Goal: Task Accomplishment & Management: Manage account settings

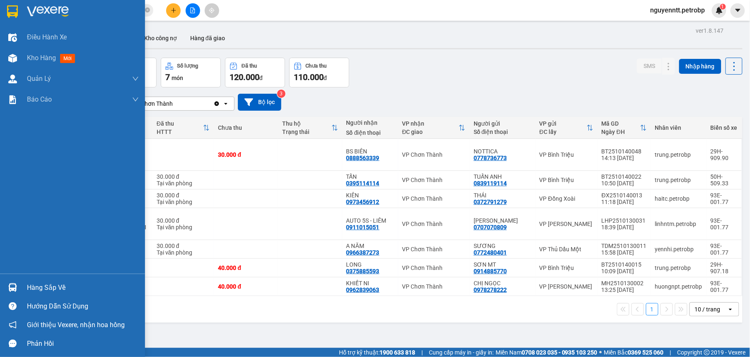
click at [12, 286] on img at bounding box center [12, 287] width 9 height 9
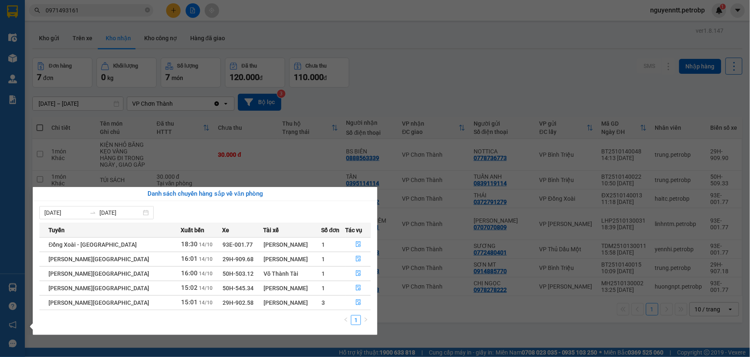
click at [374, 97] on section "Kết quả tìm kiếm ( 8 ) Bộ lọc Mã ĐH Trạng thái Món hàng Tổng cước Chưa cước Ngư…" at bounding box center [375, 178] width 750 height 357
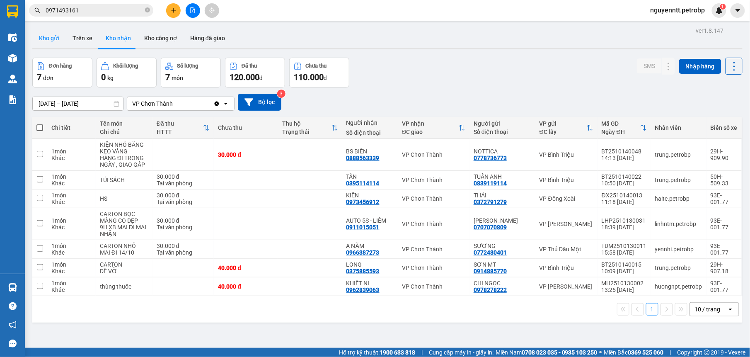
click at [50, 43] on button "Kho gửi" at bounding box center [49, 38] width 34 height 20
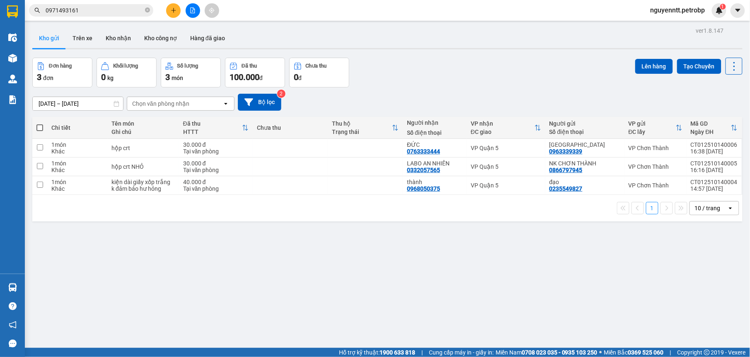
click at [337, 198] on div "1 10 / trang open" at bounding box center [387, 208] width 711 height 27
click at [522, 185] on div "VP Quận 5" at bounding box center [506, 185] width 70 height 7
checkbox input "true"
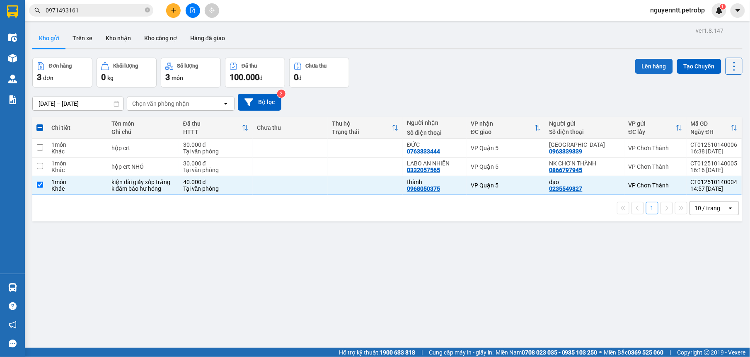
click at [647, 63] on button "Lên hàng" at bounding box center [655, 66] width 38 height 15
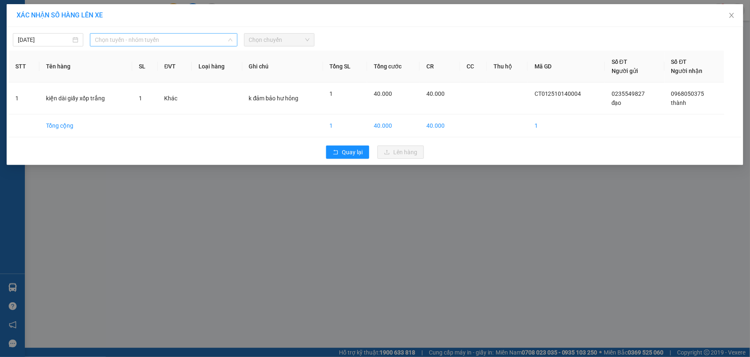
click at [153, 40] on span "Chọn tuyến - nhóm tuyến" at bounding box center [164, 40] width 138 height 12
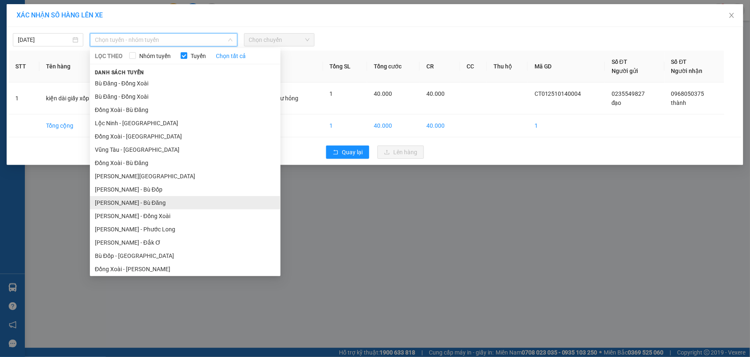
scroll to position [69, 0]
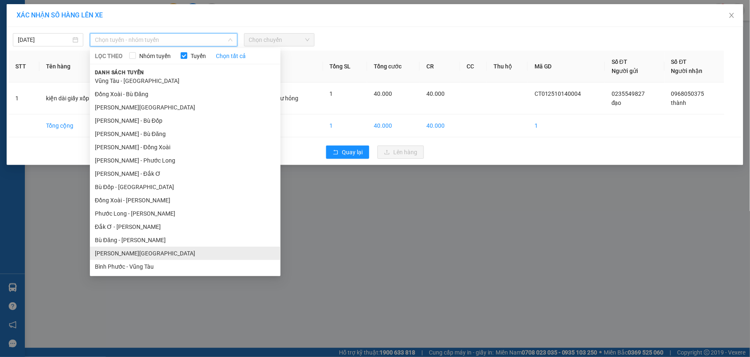
click at [135, 249] on li "[PERSON_NAME][GEOGRAPHIC_DATA]" at bounding box center [185, 253] width 191 height 13
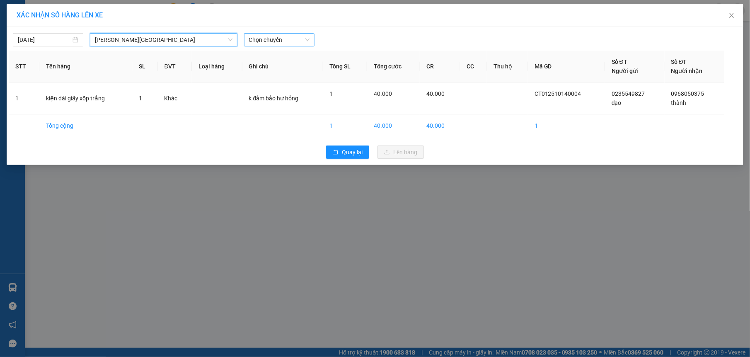
click at [274, 46] on span "Chọn chuyến" at bounding box center [279, 40] width 61 height 12
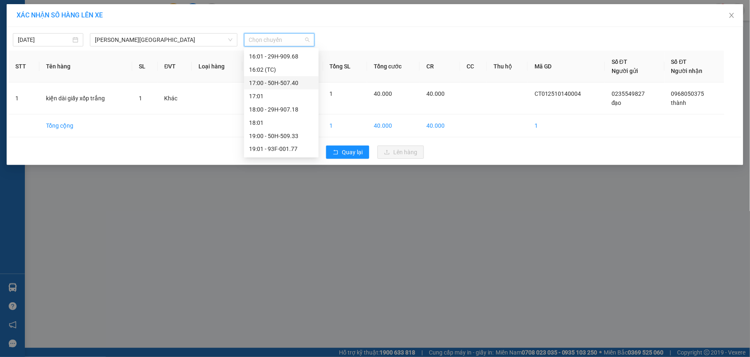
scroll to position [417, 0]
click at [296, 65] on div "15:00 - 50H-496.49" at bounding box center [281, 64] width 65 height 9
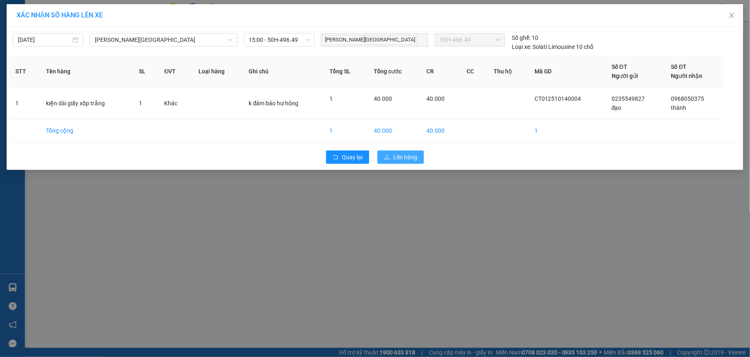
click at [418, 161] on button "Lên hàng" at bounding box center [401, 157] width 46 height 13
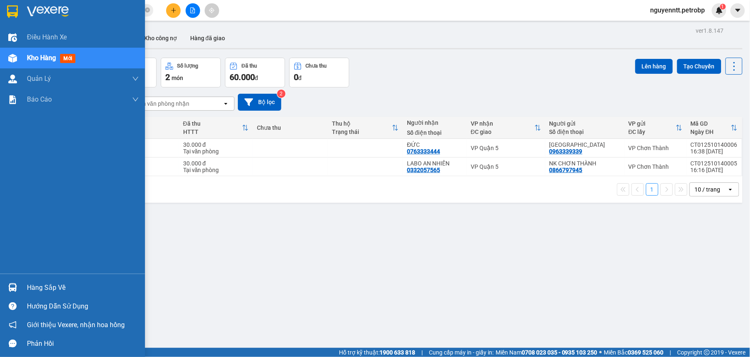
click at [7, 281] on div at bounding box center [12, 287] width 15 height 15
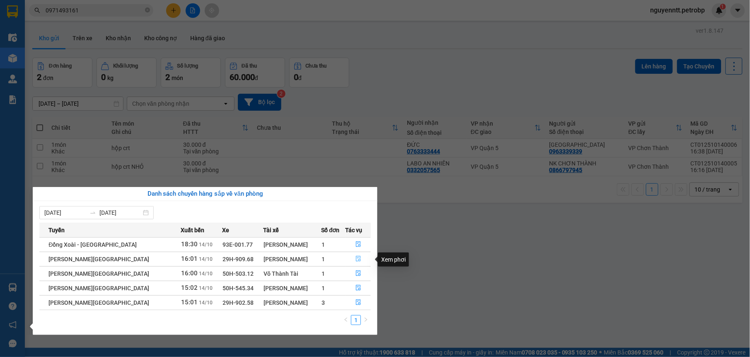
click at [356, 257] on icon "file-done" at bounding box center [359, 259] width 6 height 6
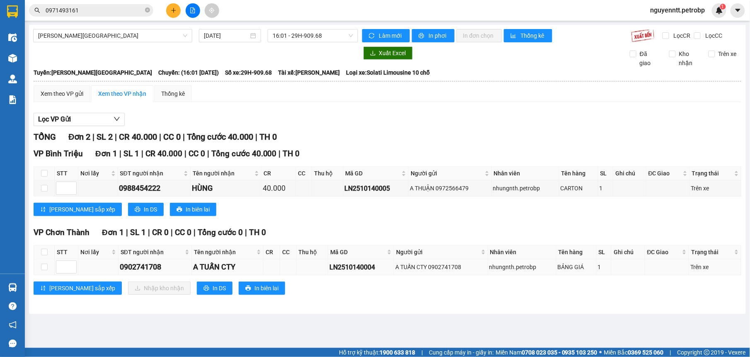
click at [49, 267] on td at bounding box center [44, 267] width 21 height 16
click at [45, 267] on input "checkbox" at bounding box center [44, 267] width 7 height 7
checkbox input "true"
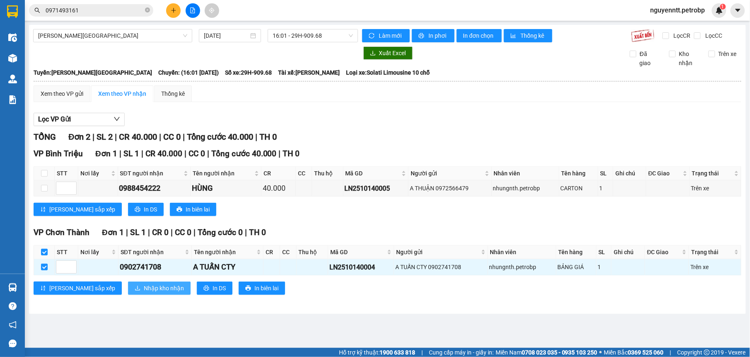
click at [144, 286] on span "Nhập kho nhận" at bounding box center [164, 288] width 40 height 9
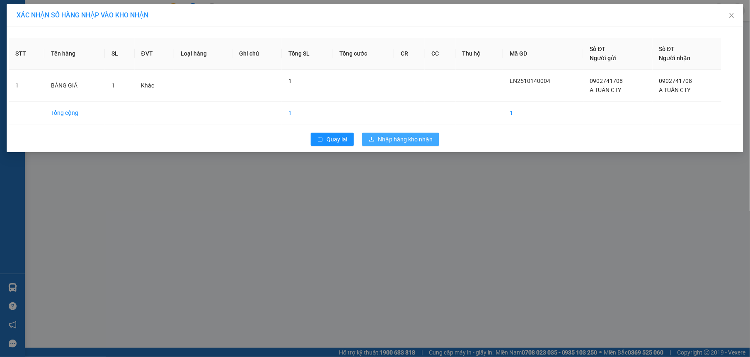
click at [387, 138] on span "Nhập hàng kho nhận" at bounding box center [405, 139] width 55 height 9
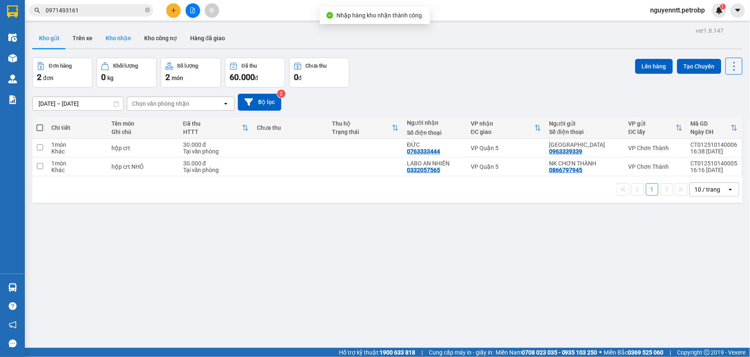
click at [110, 30] on button "Kho nhận" at bounding box center [118, 38] width 39 height 20
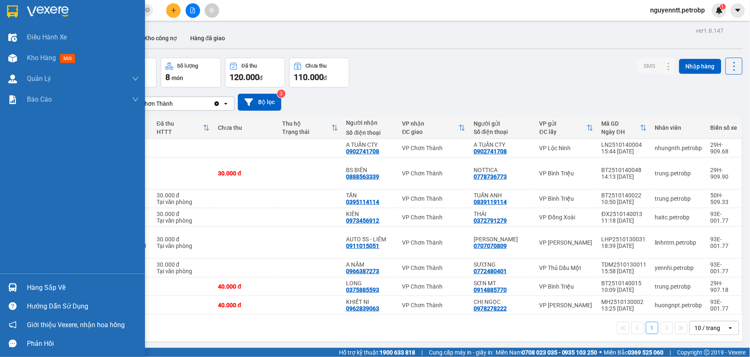
click at [10, 284] on img at bounding box center [12, 287] width 9 height 9
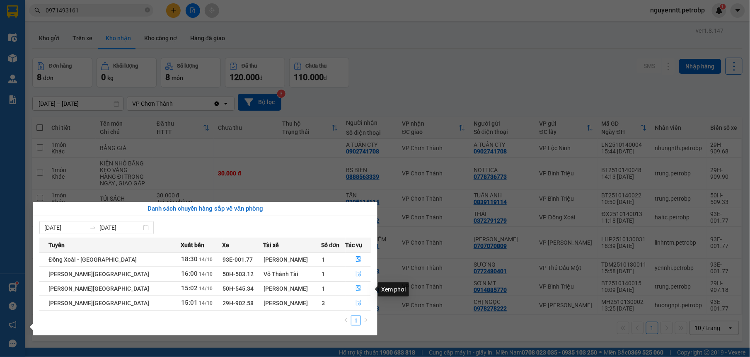
click at [356, 289] on icon "file-done" at bounding box center [359, 288] width 6 height 6
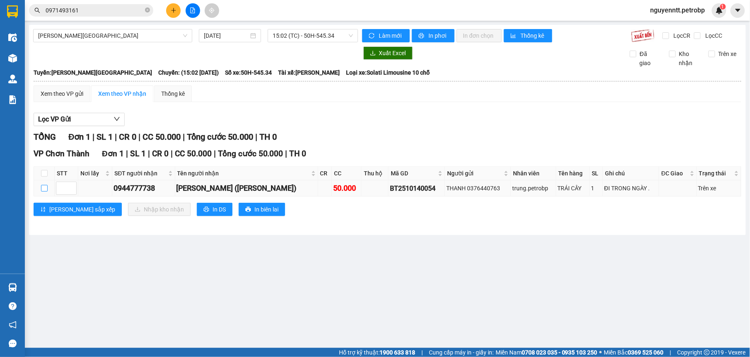
click at [46, 192] on input "checkbox" at bounding box center [44, 188] width 7 height 7
checkbox input "true"
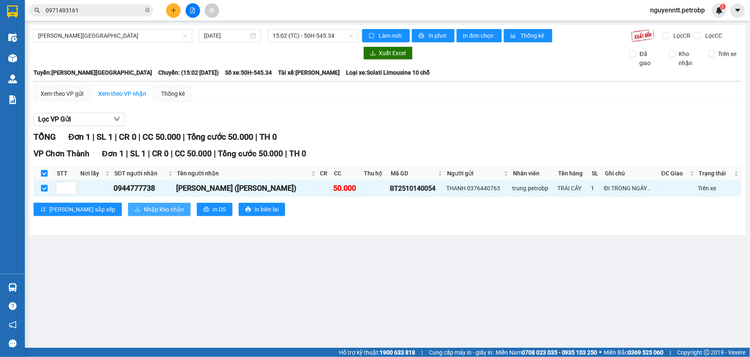
click at [144, 208] on span "Nhập kho nhận" at bounding box center [164, 209] width 40 height 9
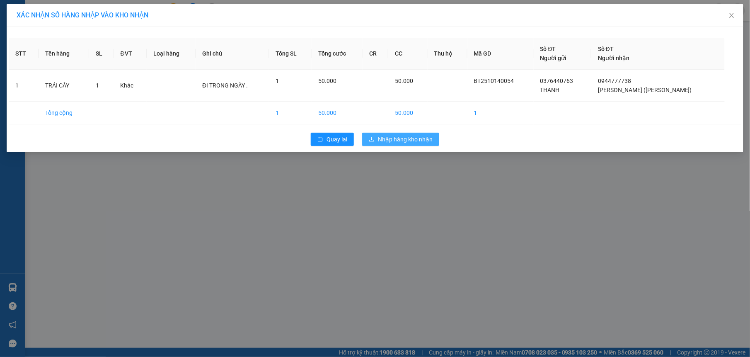
click at [406, 145] on button "Nhập hàng kho nhận" at bounding box center [400, 139] width 77 height 13
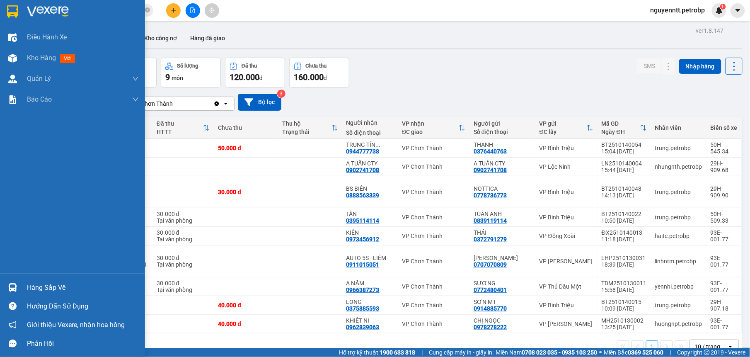
click at [18, 291] on div at bounding box center [12, 287] width 15 height 15
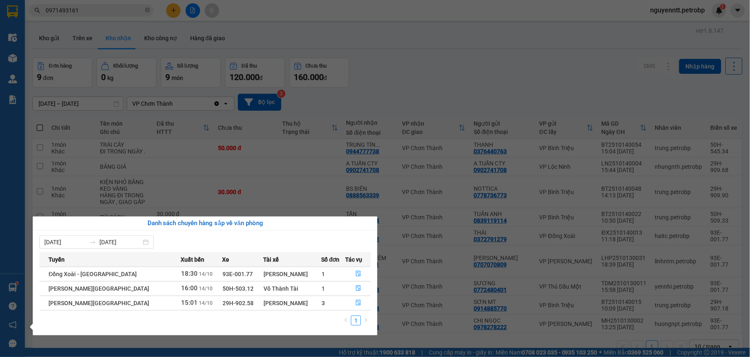
click at [397, 53] on section "Kết quả tìm kiếm ( 8 ) Bộ lọc Mã ĐH Trạng thái Món hàng Tổng cước Chưa cước Ngư…" at bounding box center [375, 178] width 750 height 357
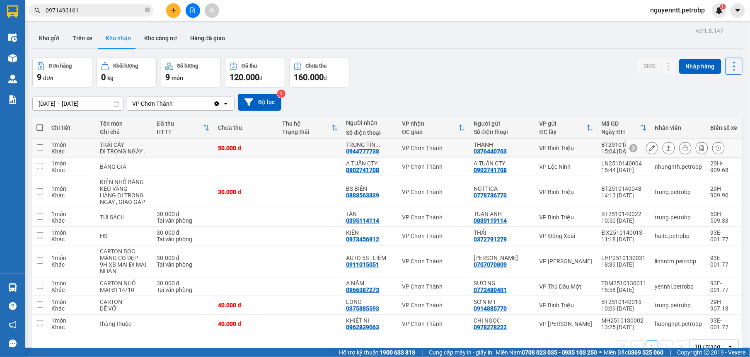
click at [301, 141] on td at bounding box center [310, 148] width 64 height 19
checkbox input "true"
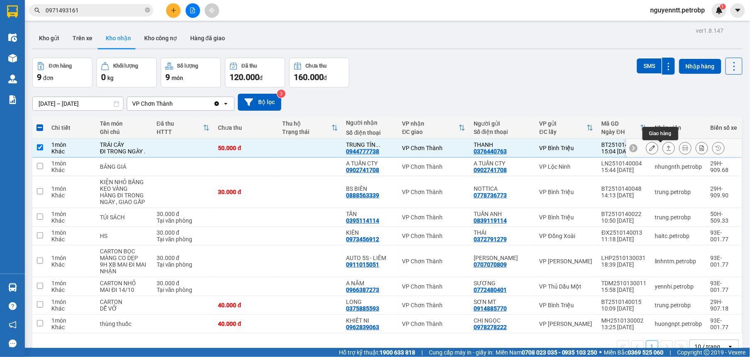
click at [666, 150] on icon at bounding box center [669, 148] width 6 height 6
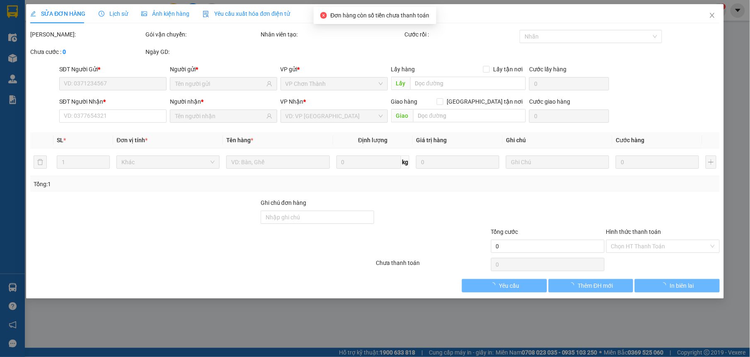
type input "0376440763"
type input "THANH"
type input "0944777738"
type input "[PERSON_NAME] ([PERSON_NAME])"
type input "50.000"
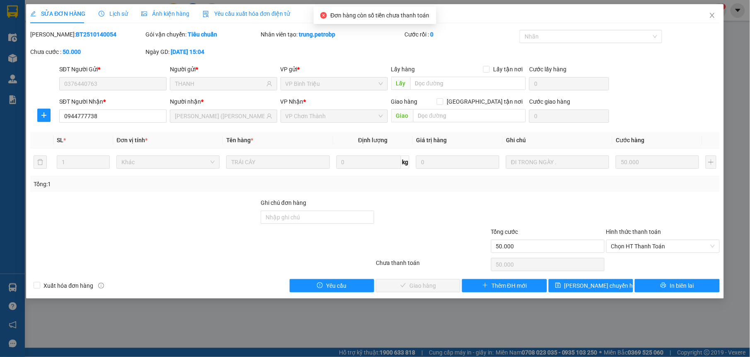
click at [639, 251] on span "Chọn HT Thanh Toán" at bounding box center [664, 246] width 104 height 12
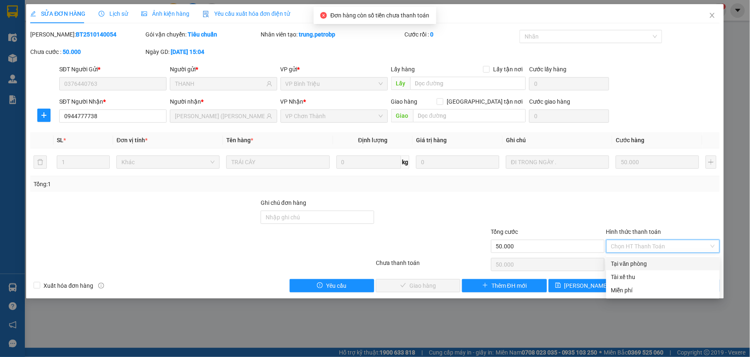
click at [624, 267] on div "Tại văn phòng" at bounding box center [664, 263] width 104 height 9
type input "0"
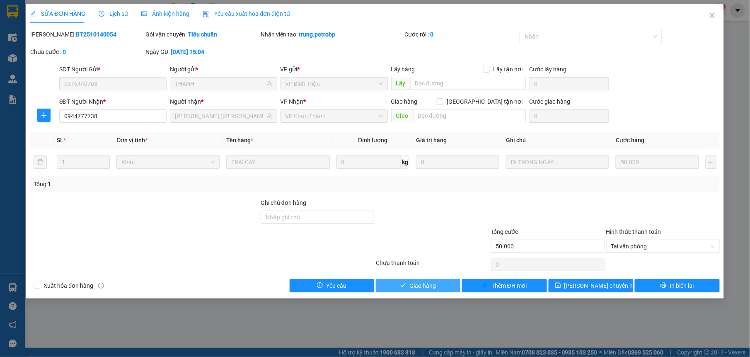
click at [403, 284] on button "Giao hàng" at bounding box center [418, 285] width 85 height 13
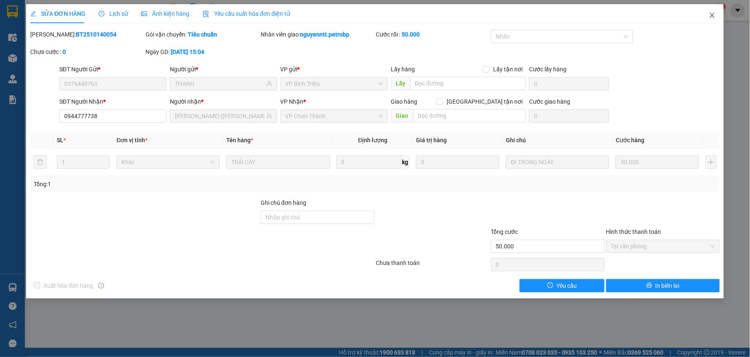
click at [707, 14] on span "Close" at bounding box center [712, 15] width 23 height 23
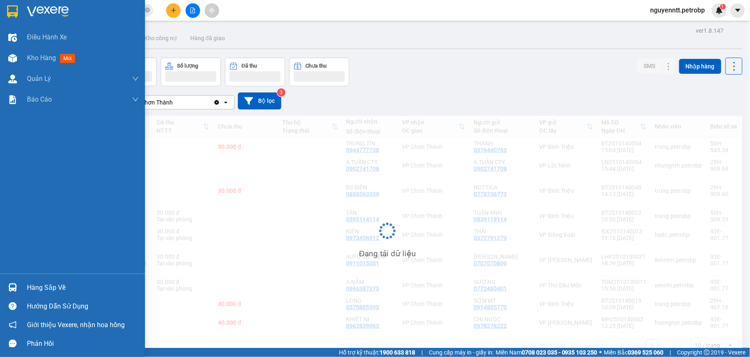
click at [14, 287] on img at bounding box center [12, 287] width 9 height 9
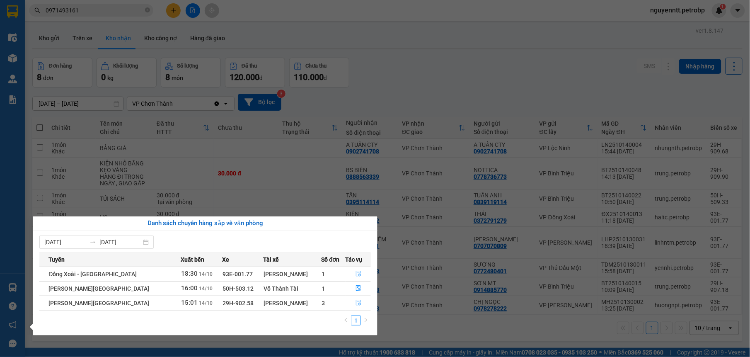
click at [401, 77] on section "Kết quả tìm kiếm ( 8 ) Bộ lọc Mã ĐH Trạng thái Món hàng Tổng cước Chưa cước Ngư…" at bounding box center [375, 178] width 750 height 357
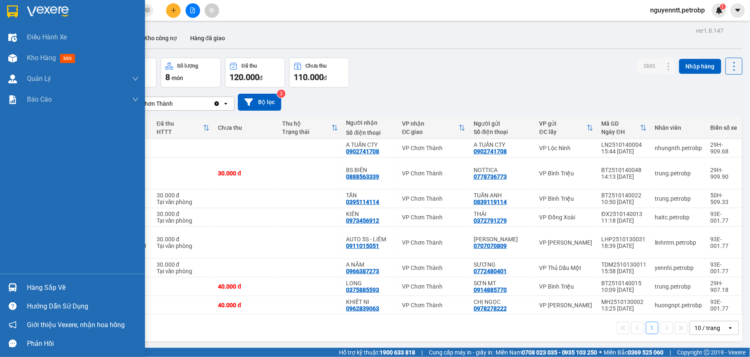
click at [17, 289] on div at bounding box center [12, 287] width 15 height 15
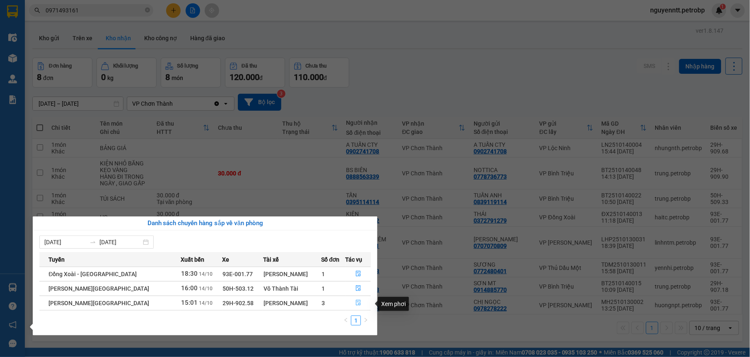
click at [351, 305] on button "button" at bounding box center [358, 302] width 25 height 13
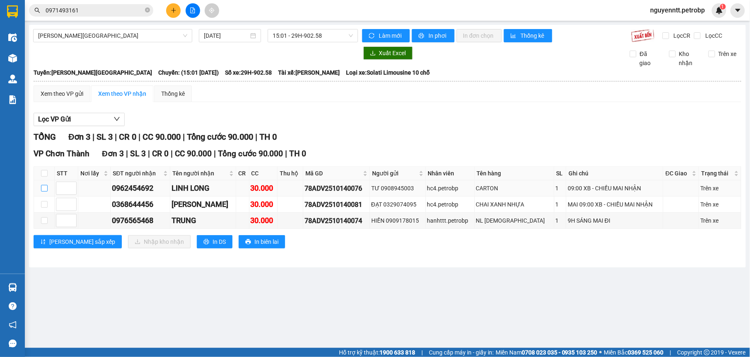
click at [42, 187] on input "checkbox" at bounding box center [44, 188] width 7 height 7
checkbox input "true"
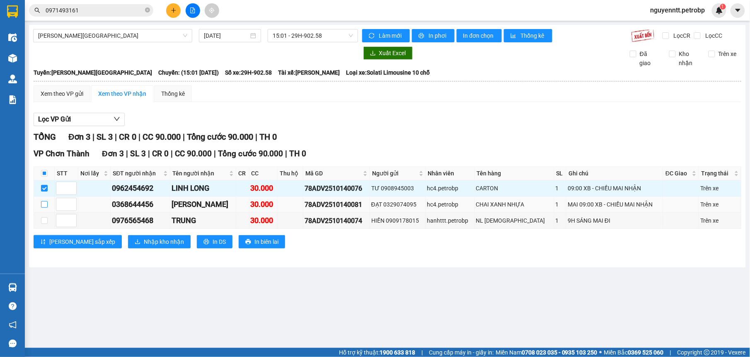
click at [45, 206] on input "checkbox" at bounding box center [44, 204] width 7 height 7
checkbox input "true"
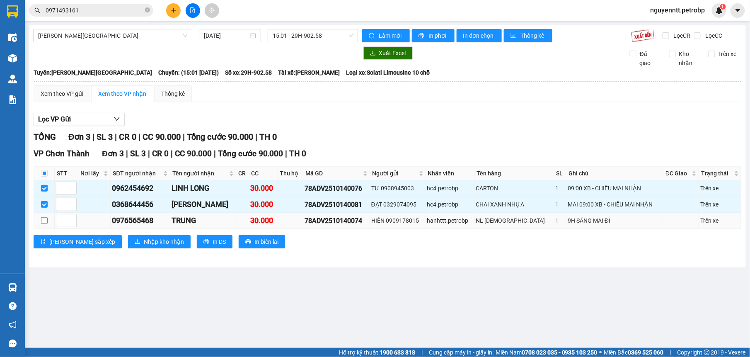
click at [44, 222] on input "checkbox" at bounding box center [44, 220] width 7 height 7
checkbox input "true"
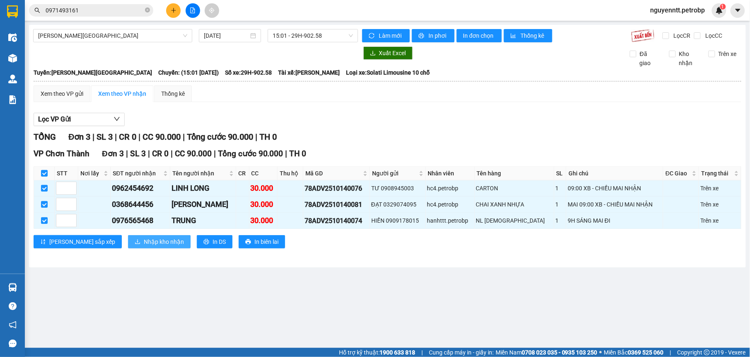
click at [144, 245] on span "Nhập kho nhận" at bounding box center [164, 241] width 40 height 9
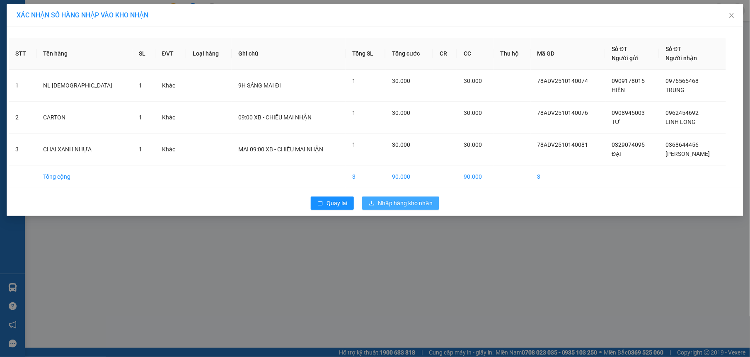
click at [397, 203] on span "Nhập hàng kho nhận" at bounding box center [405, 203] width 55 height 9
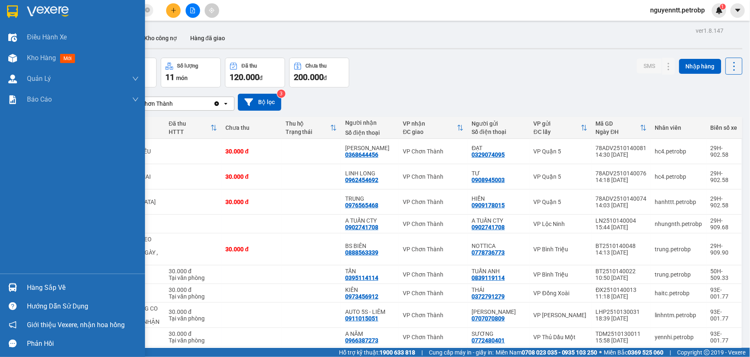
click at [23, 286] on div "Hàng sắp về" at bounding box center [72, 287] width 145 height 19
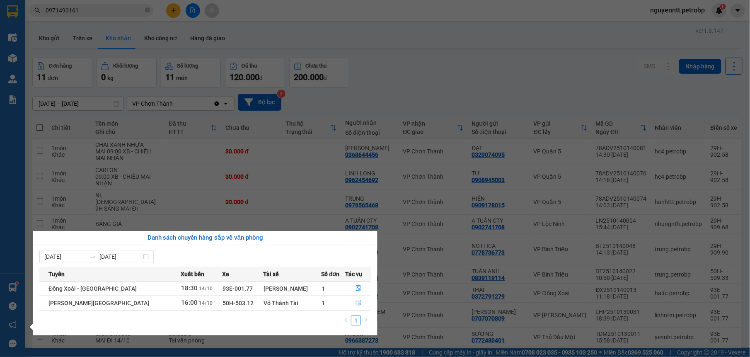
click at [406, 90] on section "Kết quả tìm kiếm ( 8 ) Bộ lọc Mã ĐH Trạng thái Món hàng Tổng cước Chưa cước Ngư…" at bounding box center [375, 178] width 750 height 357
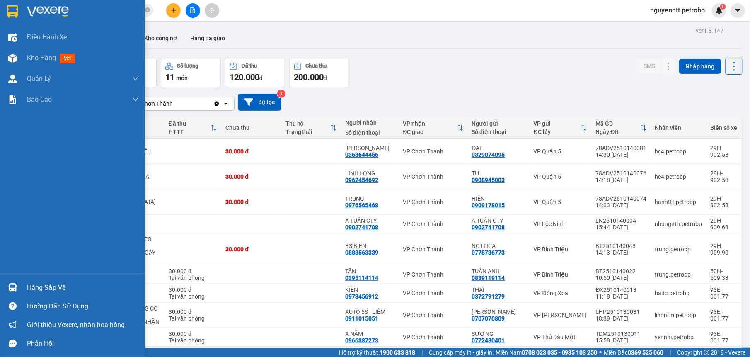
click at [19, 283] on div at bounding box center [12, 287] width 15 height 15
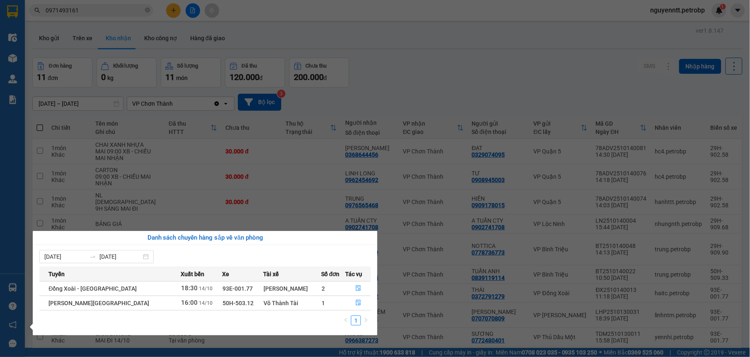
click at [388, 77] on section "Kết quả tìm kiếm ( 8 ) Bộ lọc Mã ĐH Trạng thái Món hàng Tổng cước Chưa cước Ngư…" at bounding box center [375, 178] width 750 height 357
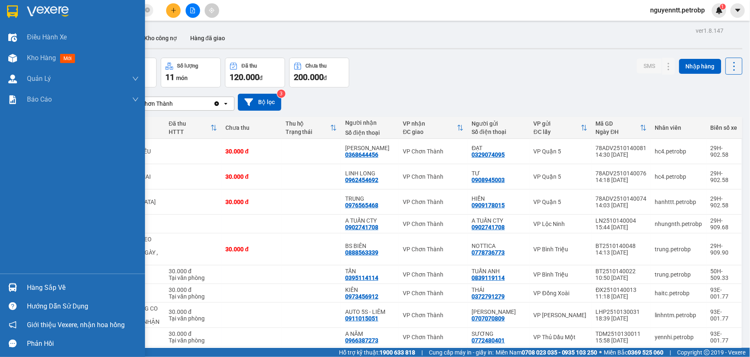
drag, startPoint x: 16, startPoint y: 284, endPoint x: 51, endPoint y: 274, distance: 37.0
click at [15, 284] on img at bounding box center [12, 287] width 9 height 9
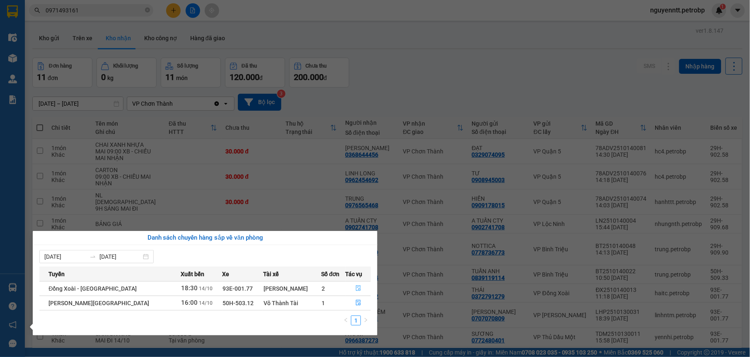
click at [357, 289] on icon "file-done" at bounding box center [359, 288] width 6 height 6
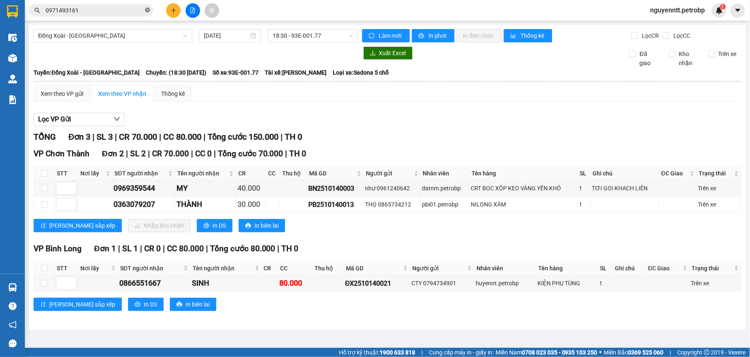
click at [147, 10] on icon "close-circle" at bounding box center [147, 9] width 5 height 5
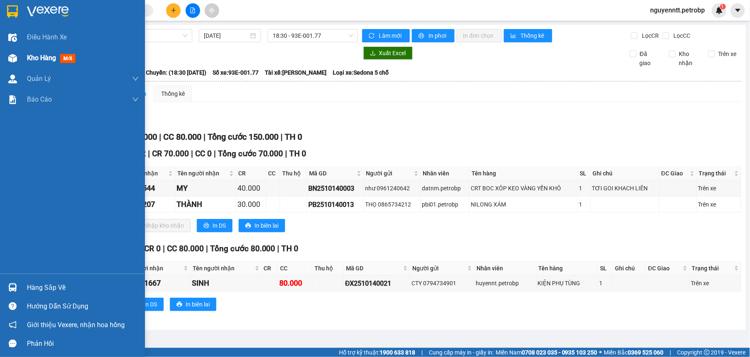
click at [4, 56] on div "Kho hàng mới" at bounding box center [72, 58] width 145 height 21
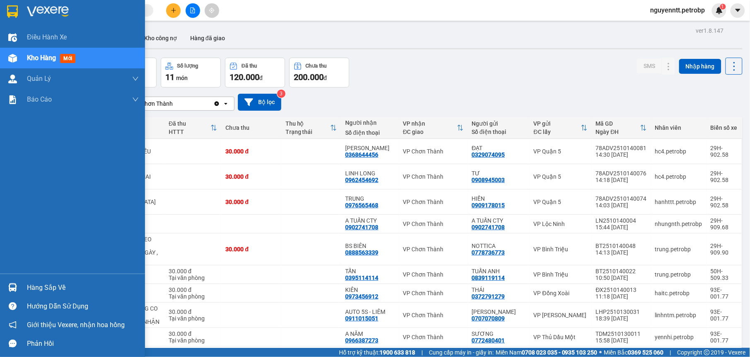
click at [17, 282] on div at bounding box center [12, 287] width 15 height 15
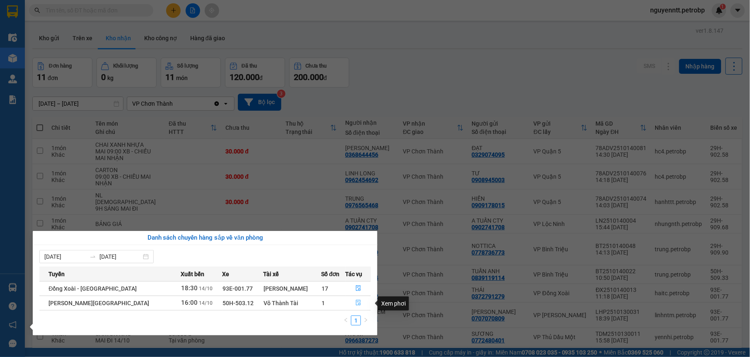
click at [356, 302] on icon "file-done" at bounding box center [358, 303] width 5 height 6
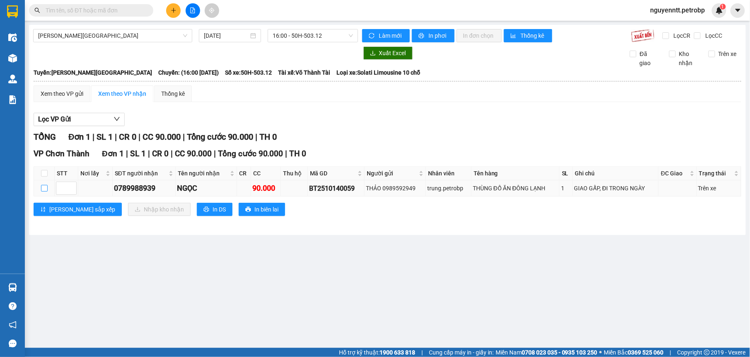
click at [44, 188] on input "checkbox" at bounding box center [44, 188] width 7 height 7
checkbox input "true"
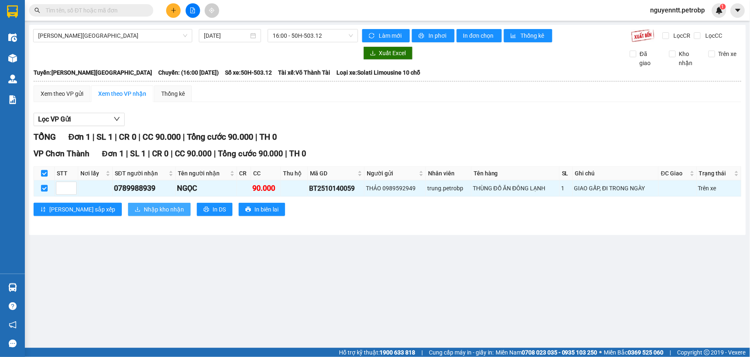
click at [144, 211] on span "Nhập kho nhận" at bounding box center [164, 209] width 40 height 9
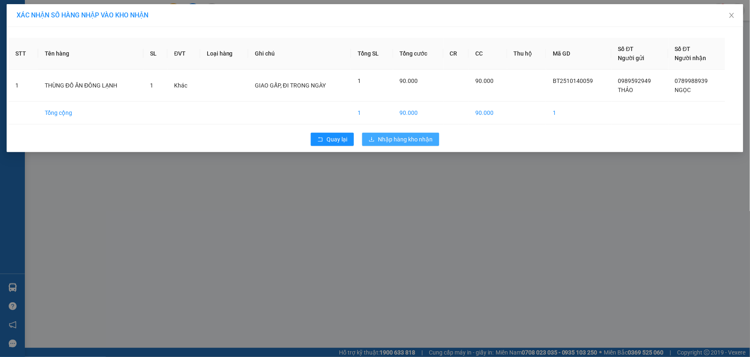
click at [418, 139] on span "Nhập hàng kho nhận" at bounding box center [405, 139] width 55 height 9
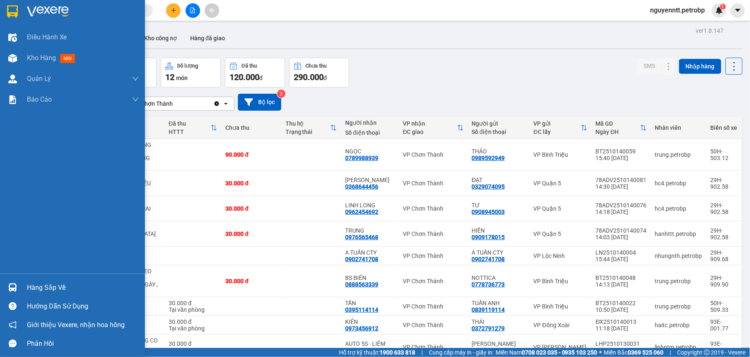
click at [15, 286] on img at bounding box center [12, 287] width 9 height 9
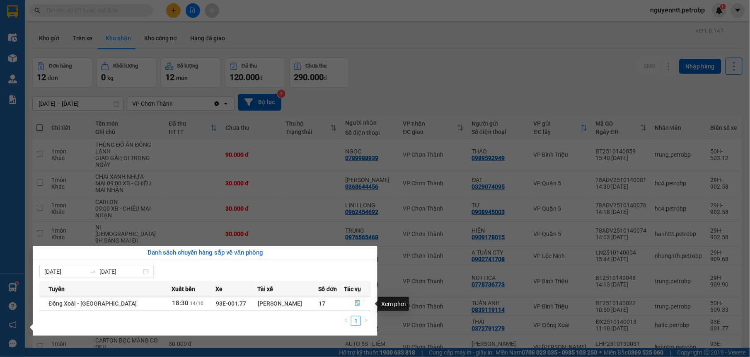
click at [357, 304] on icon "file-done" at bounding box center [358, 303] width 6 height 6
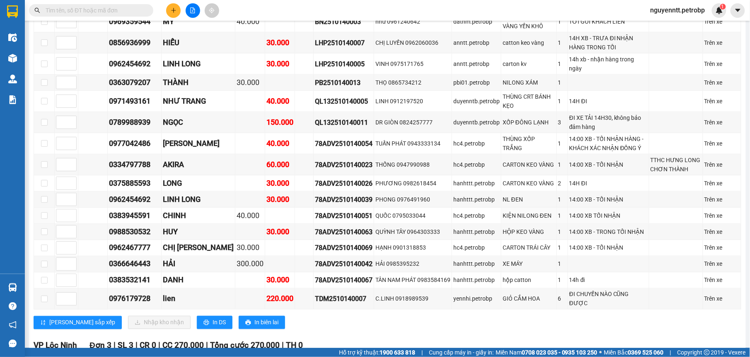
scroll to position [52, 0]
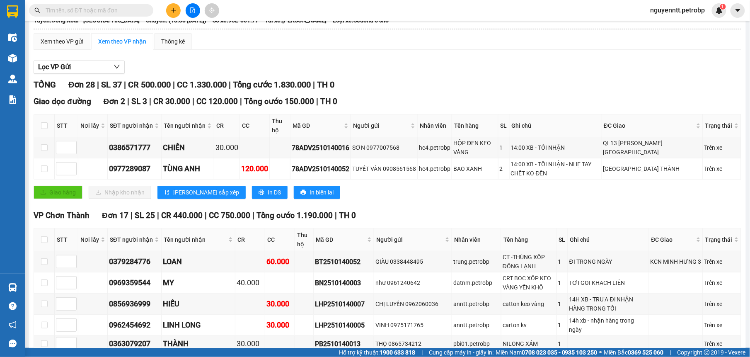
click at [65, 7] on input "text" at bounding box center [95, 10] width 98 height 9
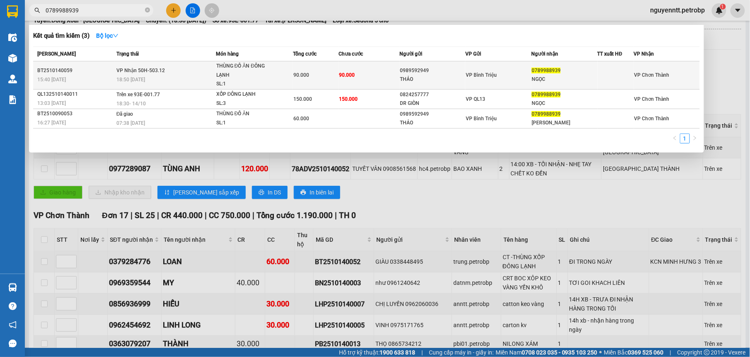
type input "0789988939"
click at [379, 70] on td "90.000" at bounding box center [369, 75] width 61 height 28
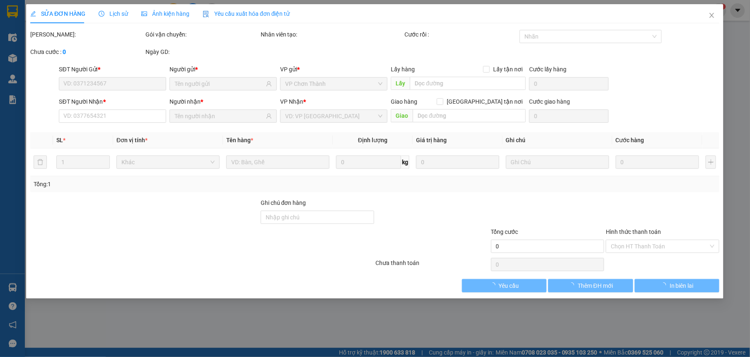
type input "0989592949"
type input "THẢO"
type input "0789988939"
type input "NGỌC"
type input "90.000"
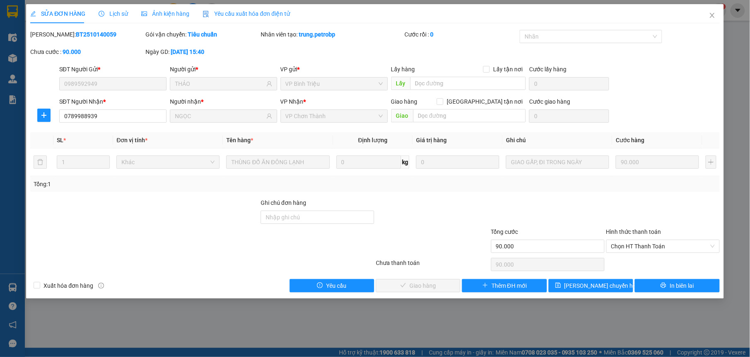
click at [639, 238] on div "Hình thức thanh toán" at bounding box center [664, 233] width 114 height 12
click at [638, 244] on span "Chọn HT Thanh Toán" at bounding box center [664, 246] width 104 height 12
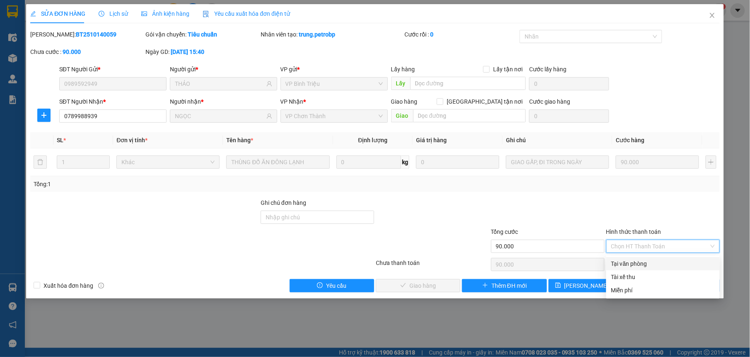
click at [627, 259] on div "Tại văn phòng" at bounding box center [664, 263] width 104 height 9
type input "0"
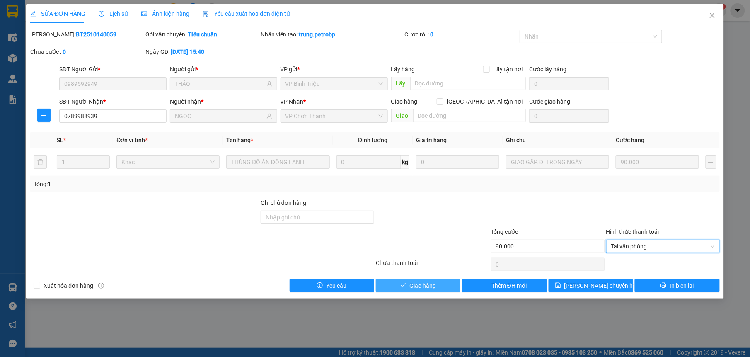
click at [420, 284] on span "Giao hàng" at bounding box center [423, 285] width 27 height 9
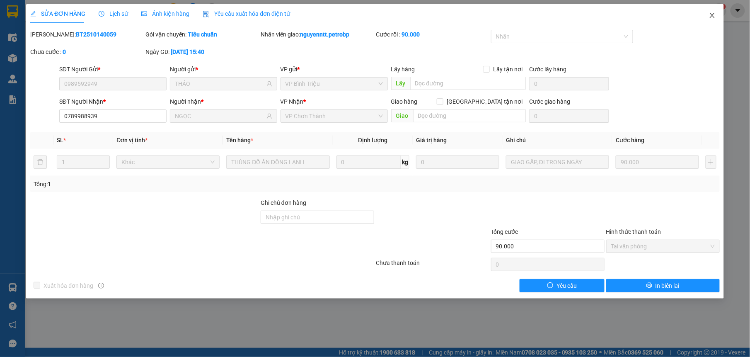
click at [705, 16] on span "Close" at bounding box center [712, 15] width 23 height 23
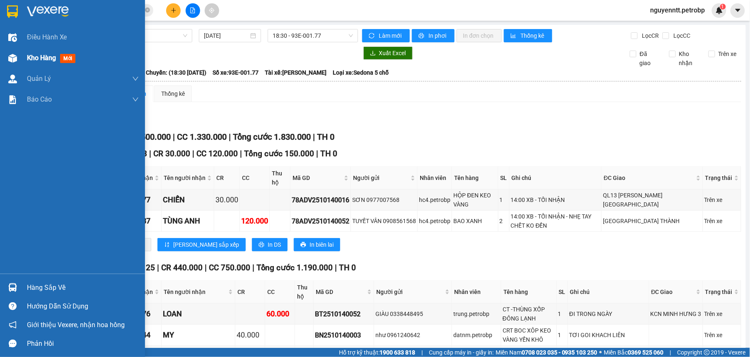
click at [17, 58] on div at bounding box center [12, 58] width 15 height 15
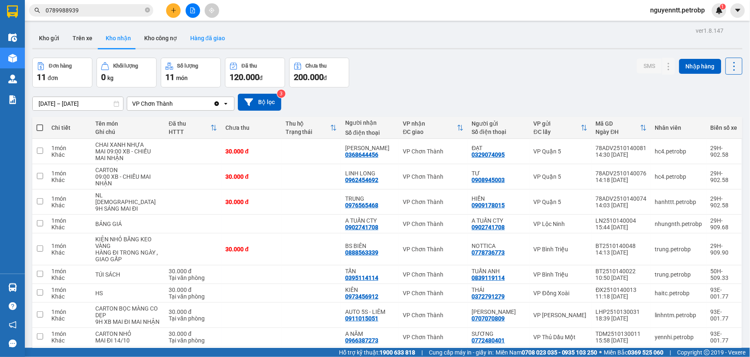
click at [196, 37] on button "Hàng đã giao" at bounding box center [208, 38] width 48 height 20
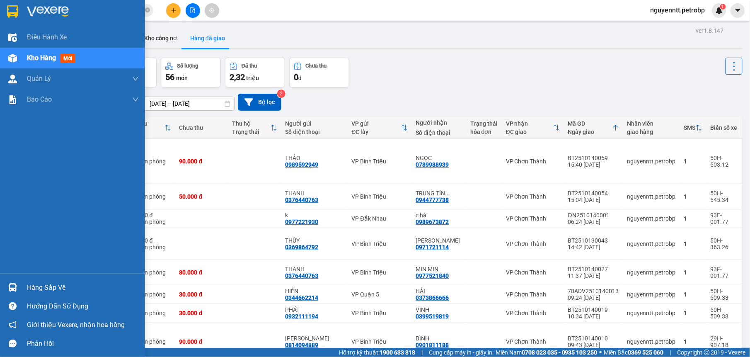
click at [27, 287] on div "Hàng sắp về" at bounding box center [83, 288] width 112 height 12
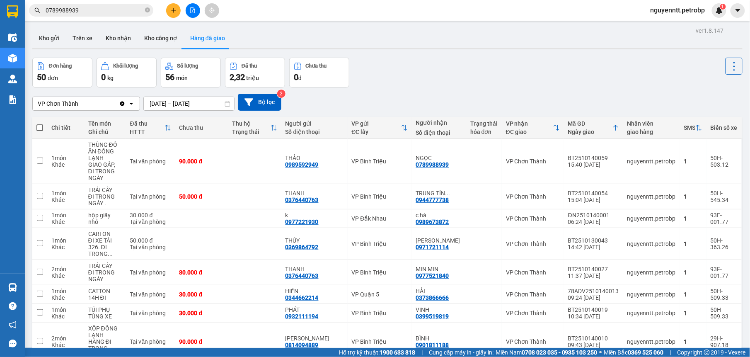
click at [369, 95] on section "Kết quả tìm kiếm ( 3 ) Bộ lọc Mã ĐH Trạng thái Món hàng Tổng cước Chưa cước Ngư…" at bounding box center [375, 178] width 750 height 357
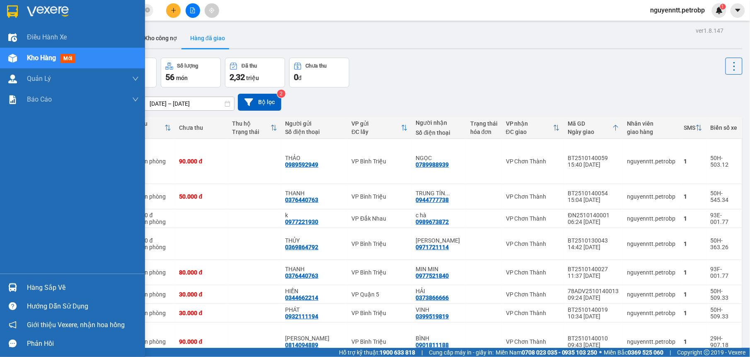
click at [17, 287] on img at bounding box center [12, 287] width 9 height 9
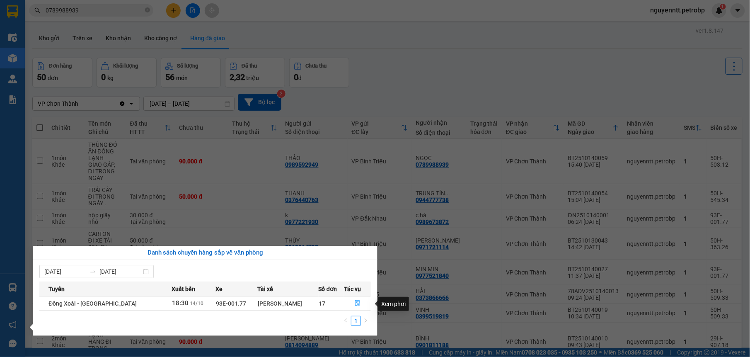
click at [348, 301] on button "button" at bounding box center [358, 303] width 26 height 13
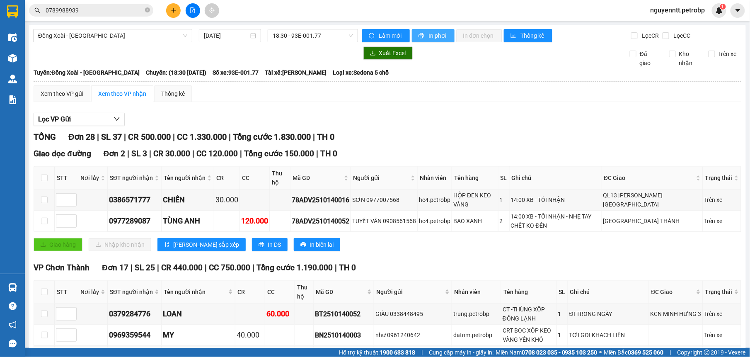
click at [442, 31] on span "In phơi" at bounding box center [438, 35] width 19 height 9
click at [422, 35] on button "In phơi" at bounding box center [433, 35] width 43 height 13
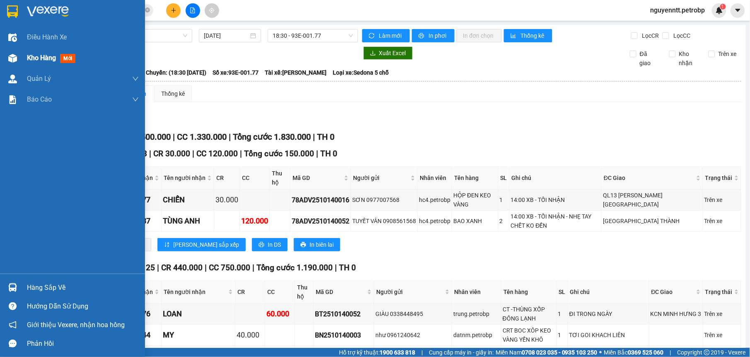
click at [12, 49] on div "Kho hàng mới" at bounding box center [72, 58] width 145 height 21
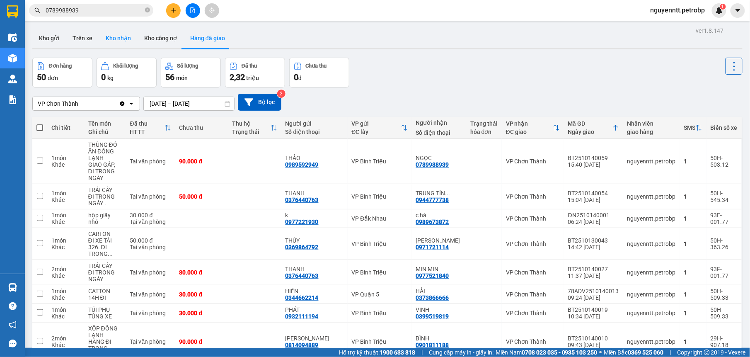
click at [113, 40] on button "Kho nhận" at bounding box center [118, 38] width 39 height 20
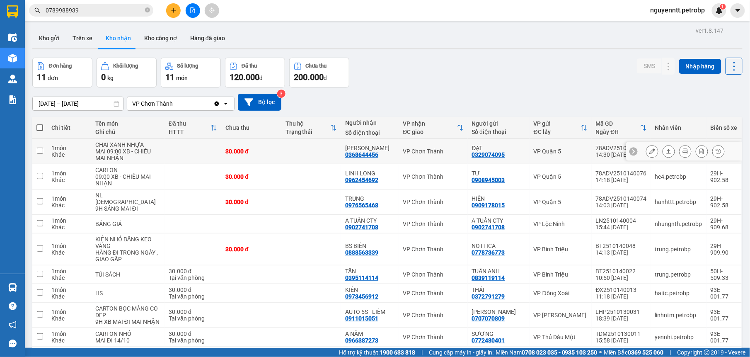
click at [286, 154] on td at bounding box center [312, 151] width 60 height 25
checkbox input "true"
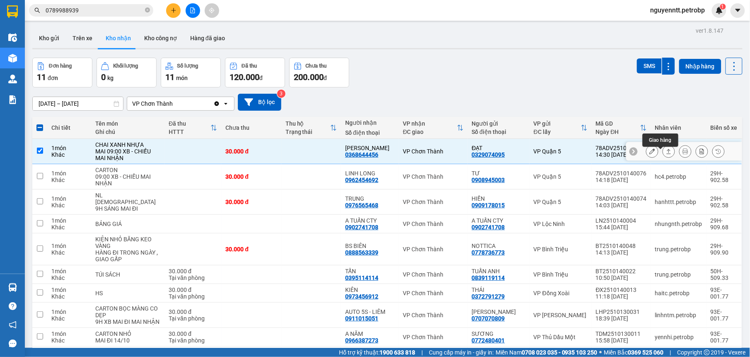
click at [666, 154] on icon at bounding box center [669, 151] width 6 height 6
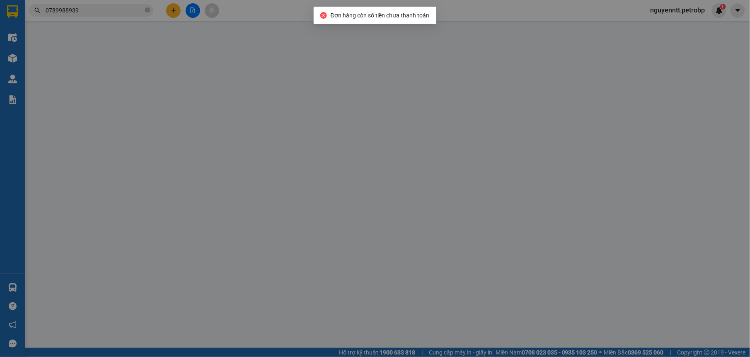
type input "0329074095"
type input "ĐẠT"
type input "0368644456"
type input "[PERSON_NAME]"
type input "30.000"
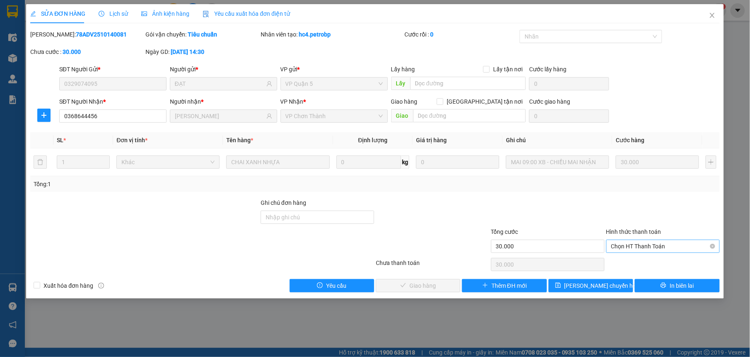
click at [689, 243] on span "Chọn HT Thanh Toán" at bounding box center [664, 246] width 104 height 12
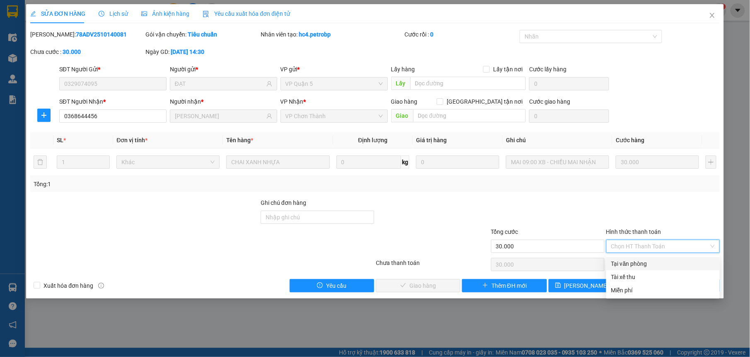
click at [660, 261] on div "Tại văn phòng" at bounding box center [664, 263] width 104 height 9
type input "0"
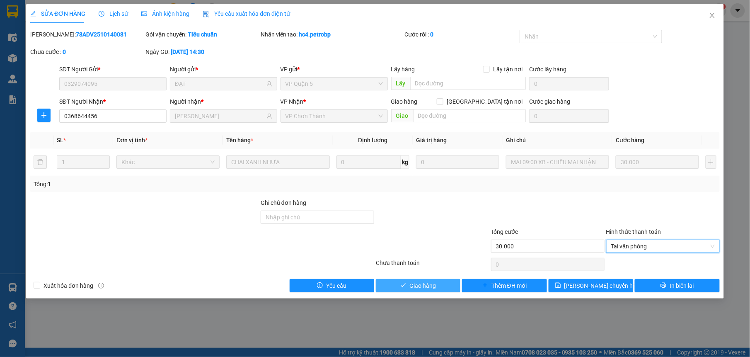
click at [380, 285] on button "Giao hàng" at bounding box center [418, 285] width 85 height 13
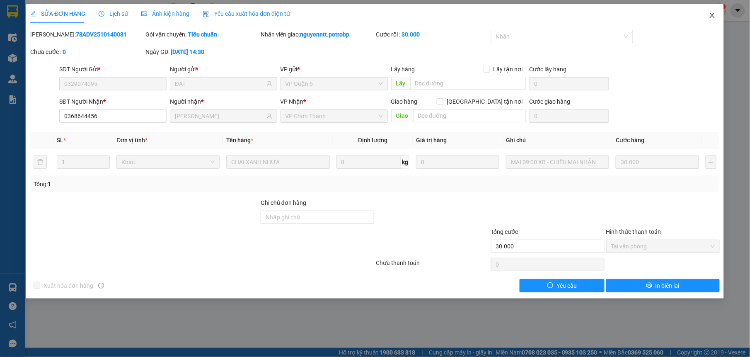
click at [712, 17] on icon "close" at bounding box center [712, 15] width 5 height 5
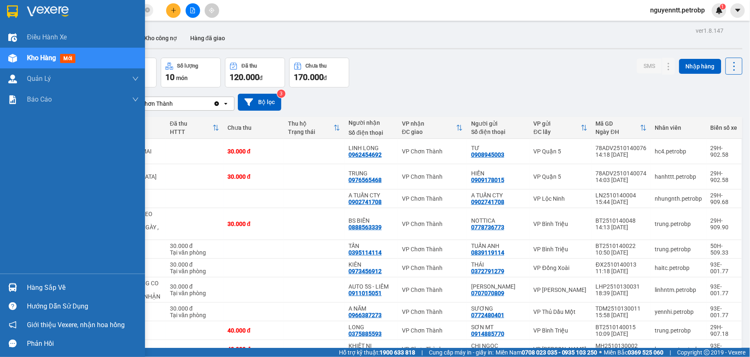
click at [17, 286] on img at bounding box center [12, 287] width 9 height 9
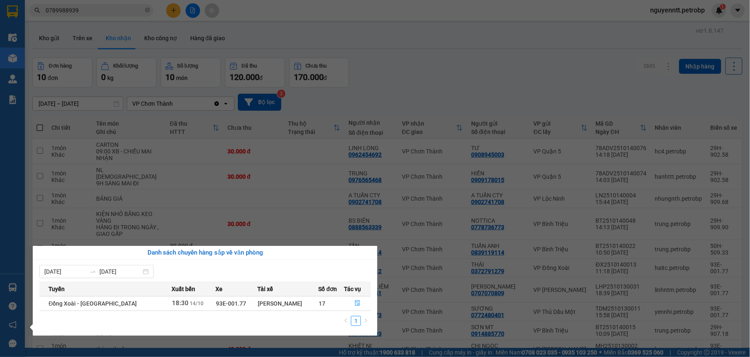
click at [352, 22] on section "Kết quả tìm kiếm ( 3 ) Bộ lọc Mã ĐH Trạng thái Món hàng Tổng cước Chưa cước Ngư…" at bounding box center [375, 178] width 750 height 357
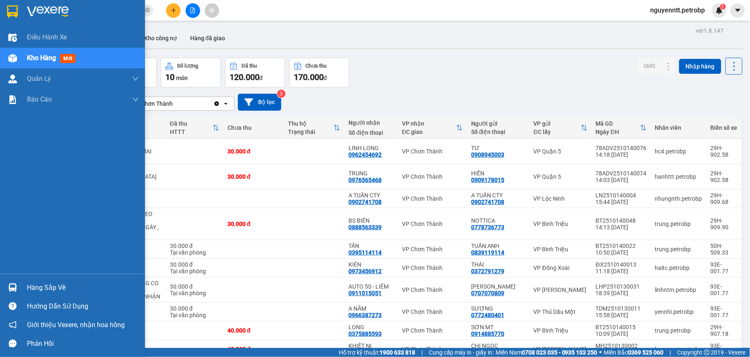
click at [17, 286] on div at bounding box center [12, 287] width 15 height 15
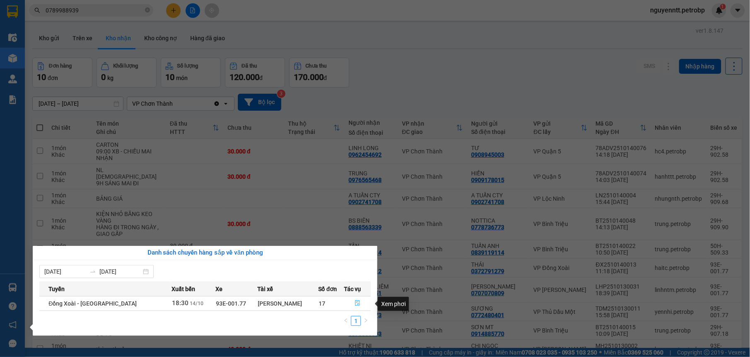
click at [349, 304] on button "button" at bounding box center [358, 303] width 26 height 13
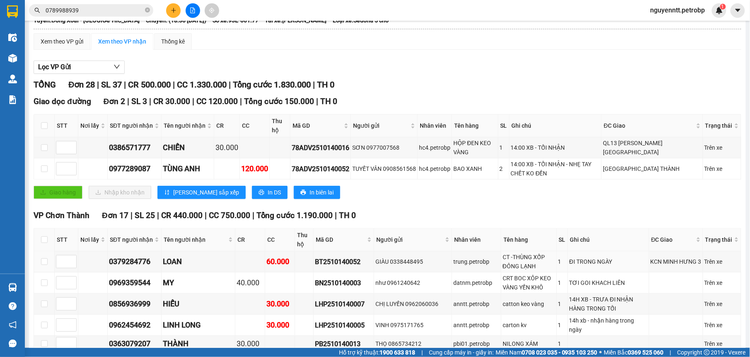
scroll to position [157, 0]
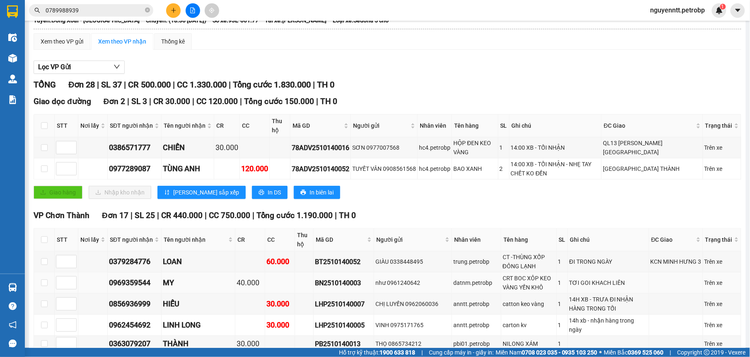
scroll to position [104, 0]
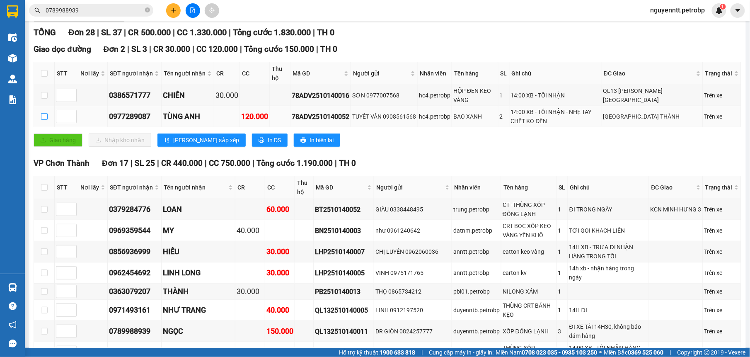
click at [47, 119] on input "checkbox" at bounding box center [44, 116] width 7 height 7
checkbox input "true"
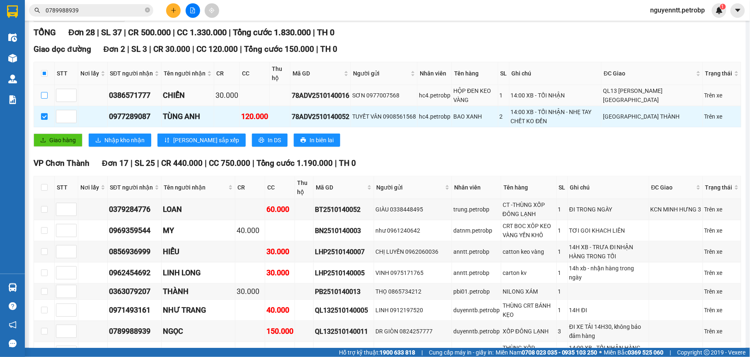
click at [46, 97] on input "checkbox" at bounding box center [44, 95] width 7 height 7
checkbox input "true"
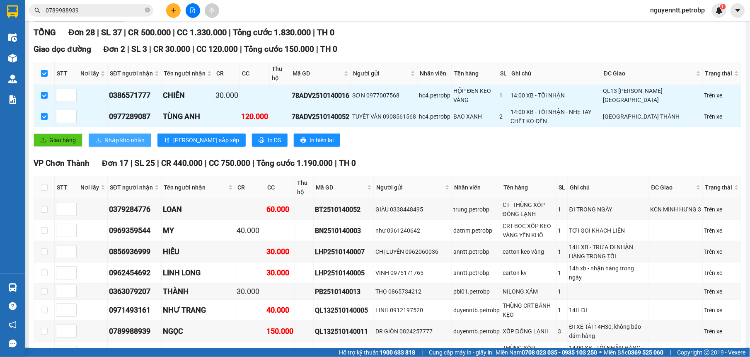
click at [117, 140] on span "Nhập kho nhận" at bounding box center [124, 140] width 40 height 9
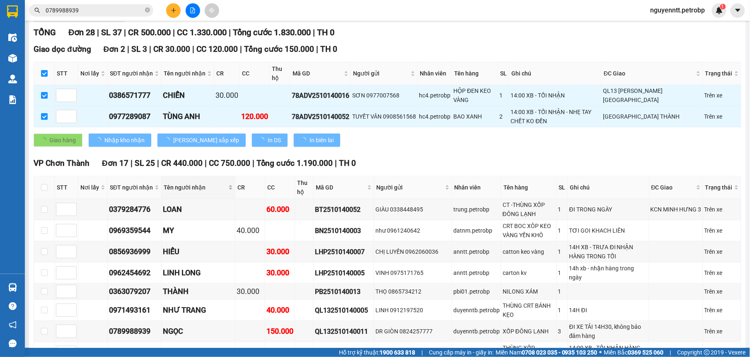
checkbox input "false"
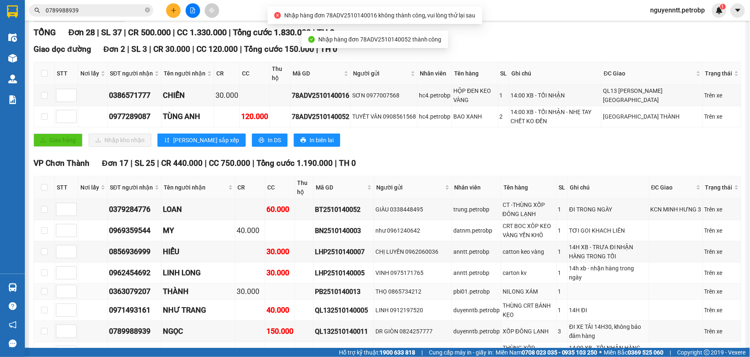
scroll to position [209, 0]
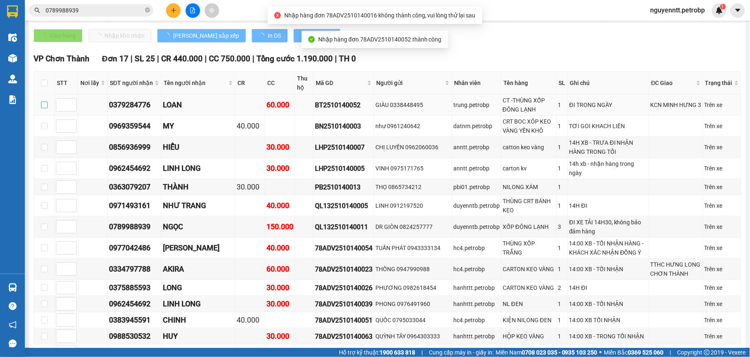
drag, startPoint x: 39, startPoint y: 108, endPoint x: 45, endPoint y: 105, distance: 7.2
click at [39, 107] on td at bounding box center [44, 105] width 21 height 21
click at [46, 105] on input "checkbox" at bounding box center [44, 105] width 7 height 7
checkbox input "true"
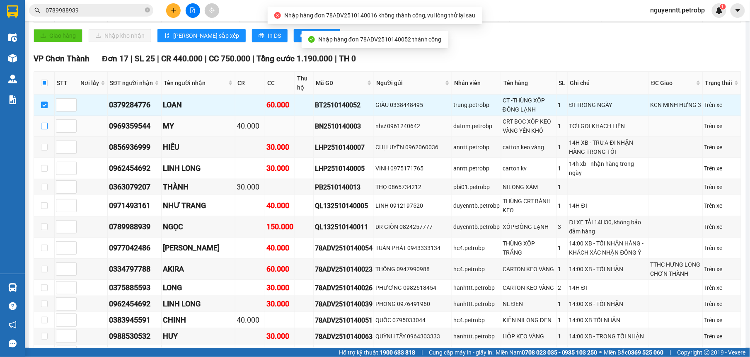
click at [44, 125] on input "checkbox" at bounding box center [44, 126] width 7 height 7
checkbox input "true"
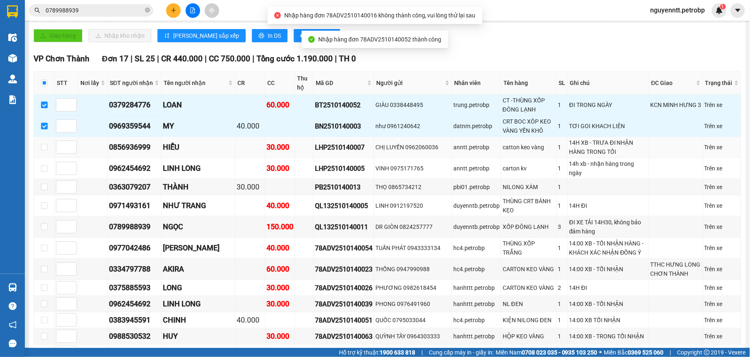
click at [42, 141] on td at bounding box center [44, 147] width 21 height 21
click at [42, 151] on input "checkbox" at bounding box center [44, 147] width 7 height 7
checkbox input "true"
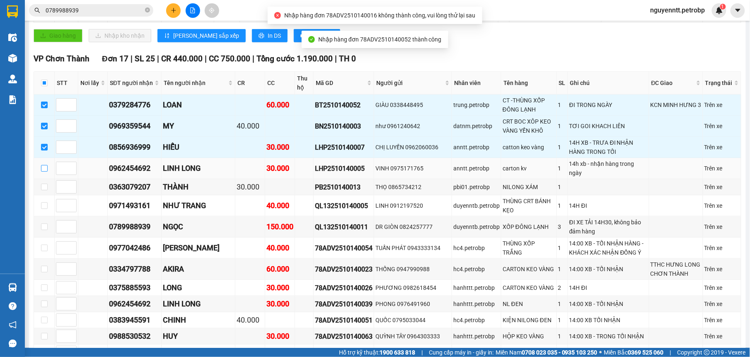
click at [42, 164] on label at bounding box center [44, 168] width 7 height 9
click at [42, 165] on input "checkbox" at bounding box center [44, 168] width 7 height 7
checkbox input "true"
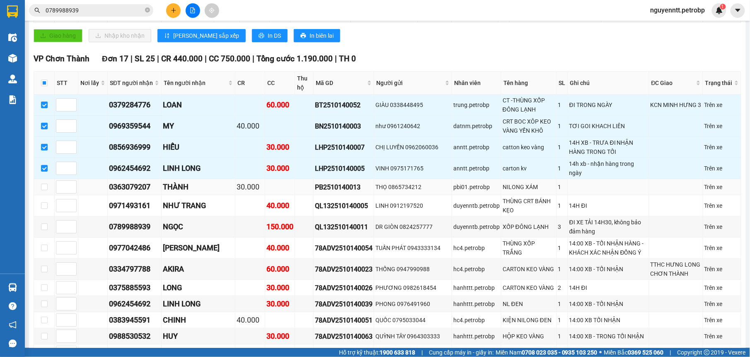
click at [47, 185] on td at bounding box center [44, 187] width 21 height 16
click at [47, 186] on td at bounding box center [44, 187] width 21 height 16
click at [42, 186] on input "checkbox" at bounding box center [44, 187] width 7 height 7
checkbox input "true"
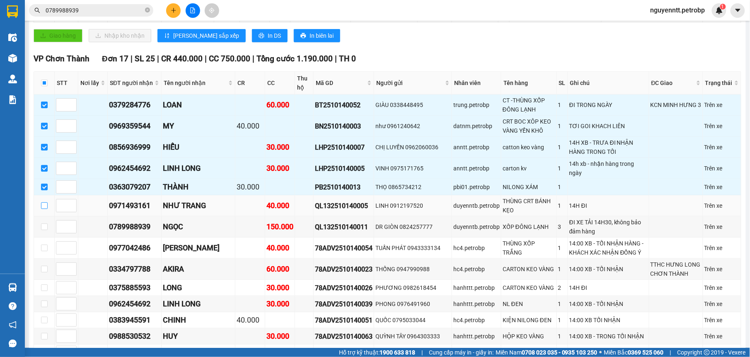
click at [42, 202] on input "checkbox" at bounding box center [44, 205] width 7 height 7
checkbox input "true"
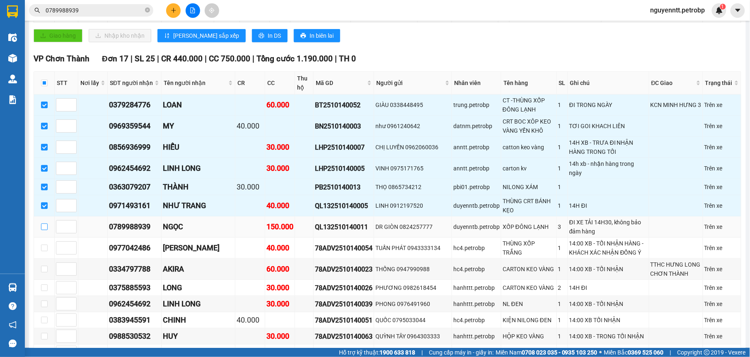
click at [43, 226] on input "checkbox" at bounding box center [44, 226] width 7 height 7
checkbox input "true"
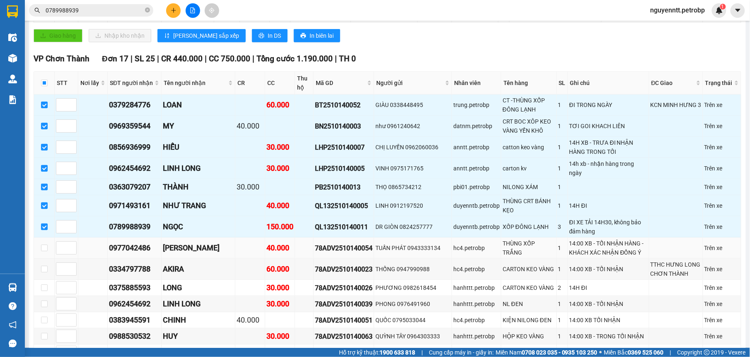
click at [50, 250] on td at bounding box center [44, 248] width 21 height 21
click at [45, 248] on input "checkbox" at bounding box center [44, 248] width 7 height 7
checkbox input "true"
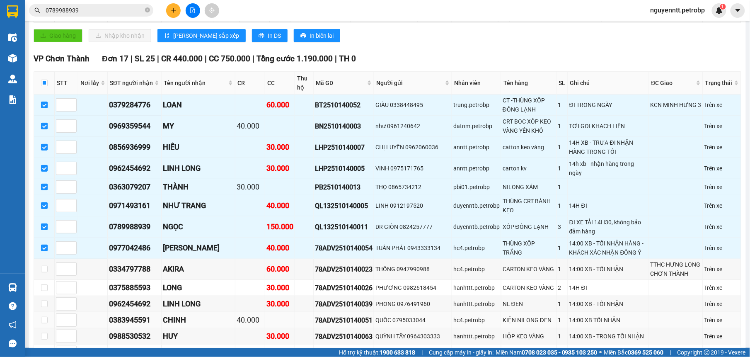
scroll to position [313, 0]
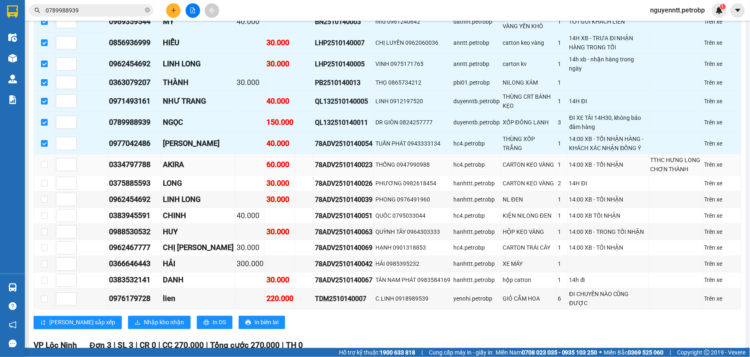
click at [46, 157] on td at bounding box center [44, 164] width 21 height 21
click at [44, 165] on input "checkbox" at bounding box center [44, 164] width 7 height 7
checkbox input "true"
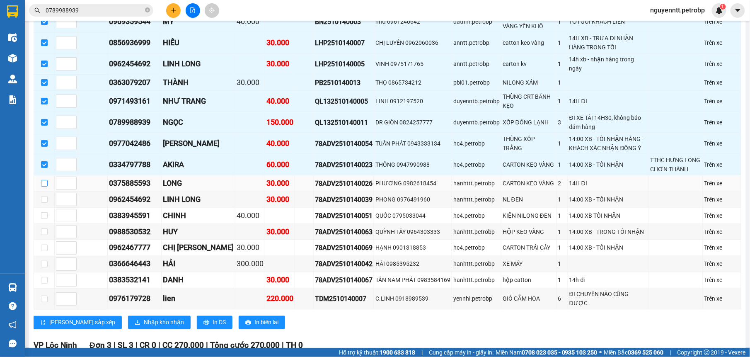
click at [42, 182] on input "checkbox" at bounding box center [44, 183] width 7 height 7
checkbox input "true"
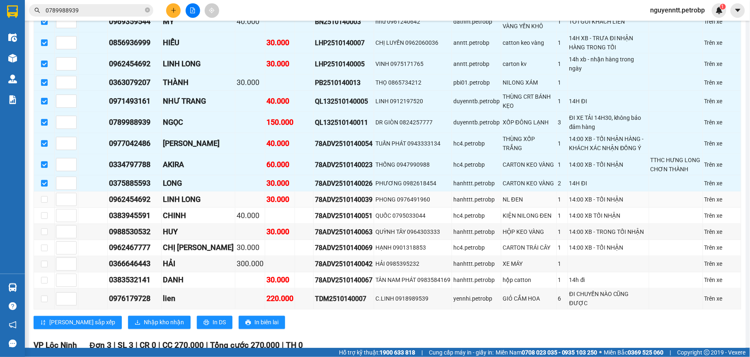
click at [49, 201] on td at bounding box center [44, 200] width 21 height 16
click at [46, 199] on input "checkbox" at bounding box center [44, 199] width 7 height 7
checkbox input "true"
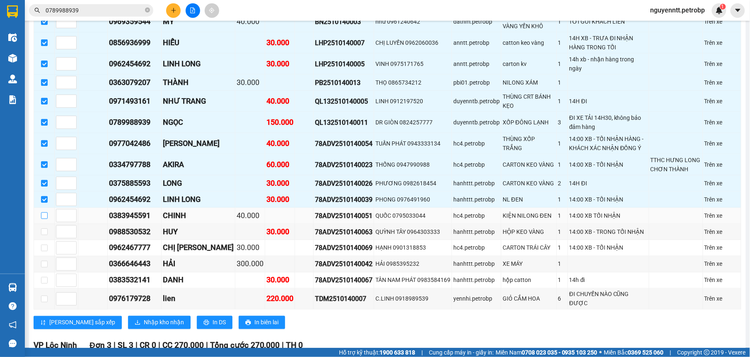
click at [46, 213] on input "checkbox" at bounding box center [44, 215] width 7 height 7
checkbox input "true"
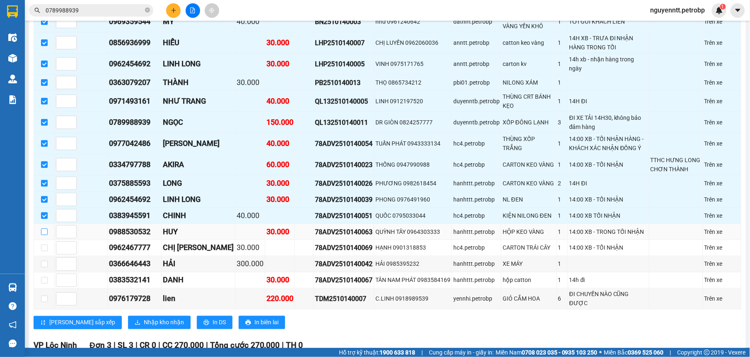
click at [45, 232] on input "checkbox" at bounding box center [44, 231] width 7 height 7
checkbox input "true"
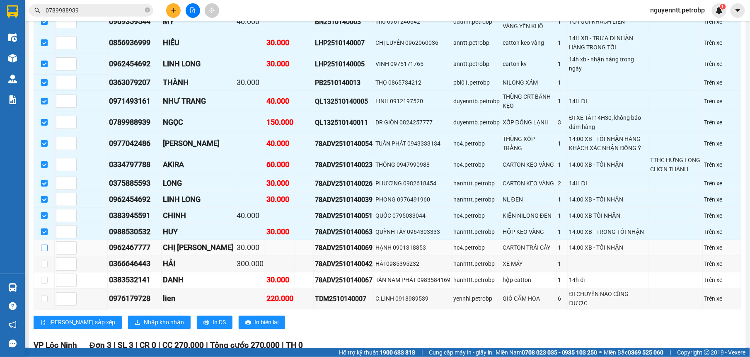
click at [45, 245] on input "checkbox" at bounding box center [44, 248] width 7 height 7
checkbox input "true"
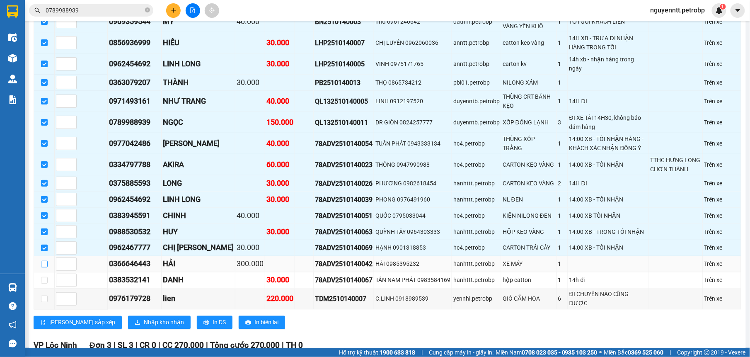
click at [45, 267] on input "checkbox" at bounding box center [44, 264] width 7 height 7
checkbox input "true"
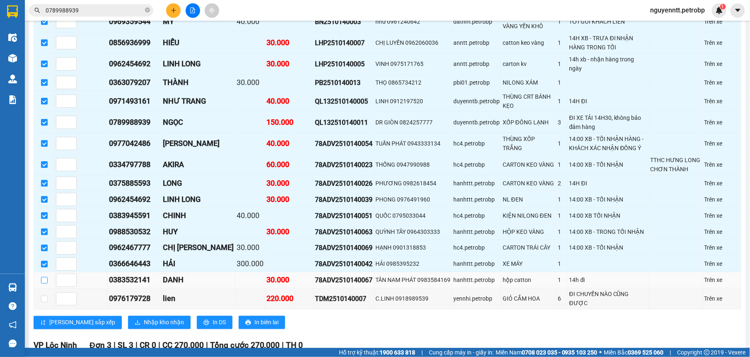
click at [45, 283] on input "checkbox" at bounding box center [44, 280] width 7 height 7
checkbox input "true"
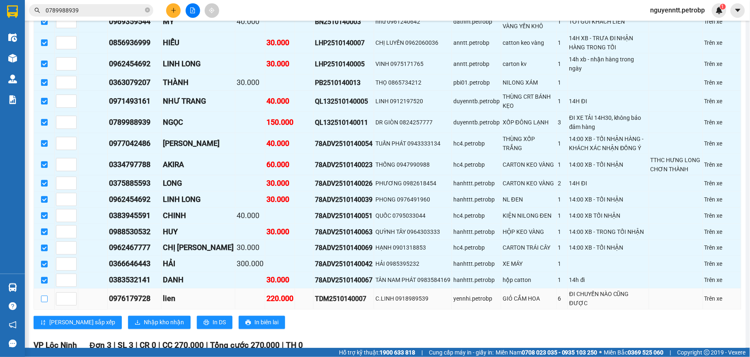
click at [44, 299] on input "checkbox" at bounding box center [44, 299] width 7 height 7
checkbox input "true"
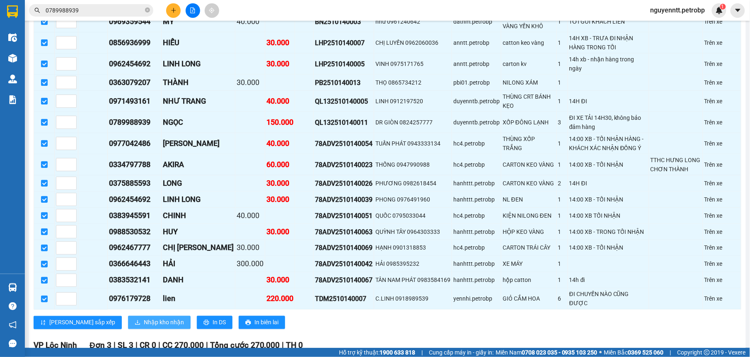
click at [144, 319] on span "Nhập kho nhận" at bounding box center [164, 322] width 40 height 9
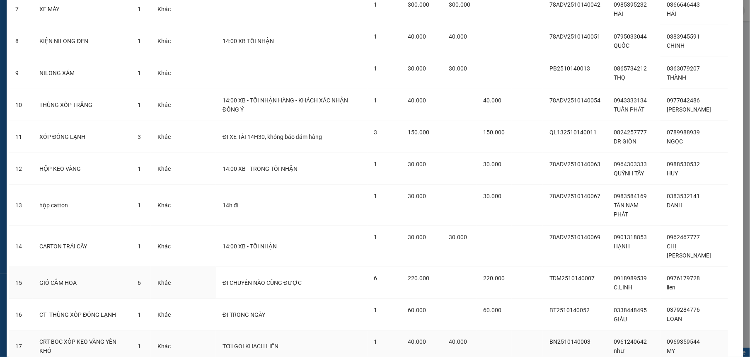
scroll to position [318, 0]
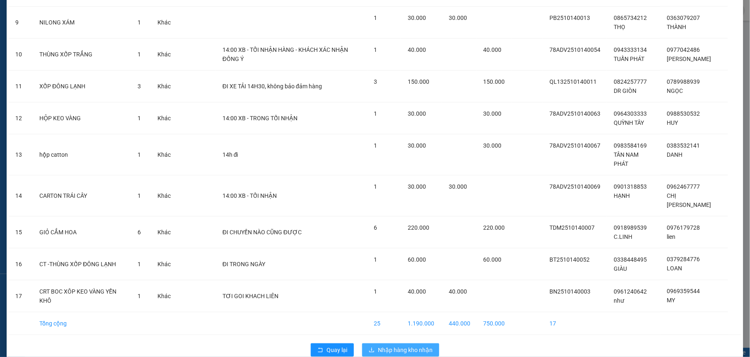
click at [392, 343] on button "Nhập hàng kho nhận" at bounding box center [400, 349] width 77 height 13
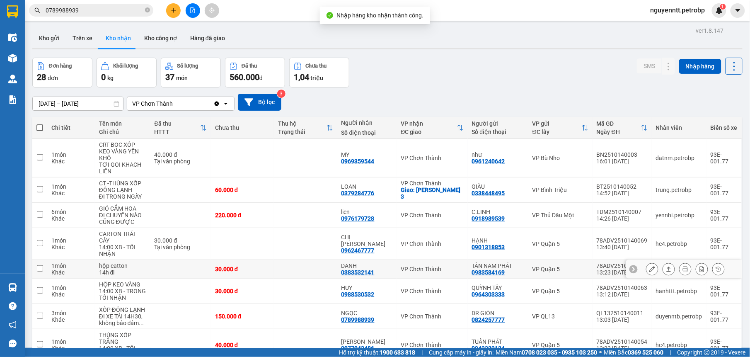
scroll to position [93, 0]
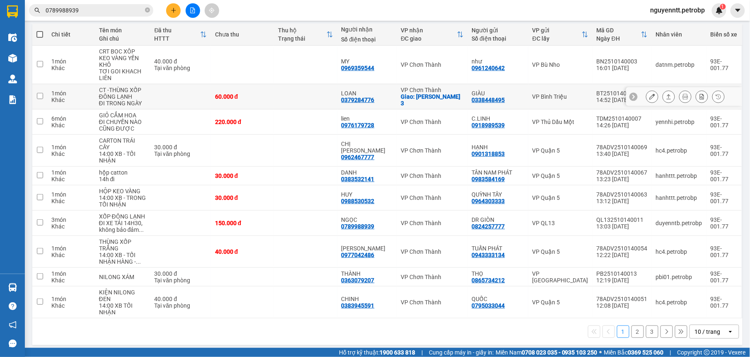
click at [248, 87] on td "60.000 đ" at bounding box center [242, 96] width 63 height 25
checkbox input "true"
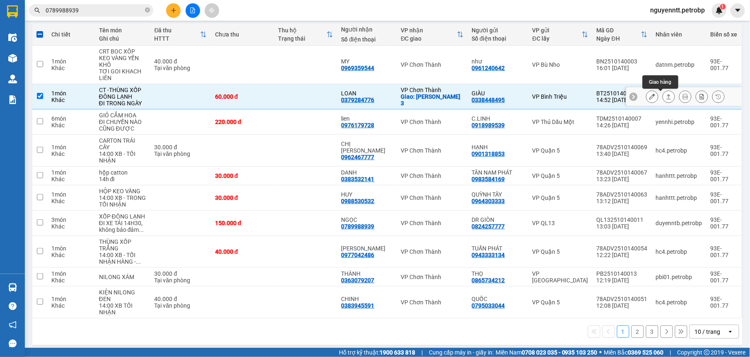
click at [666, 97] on icon at bounding box center [669, 97] width 6 height 6
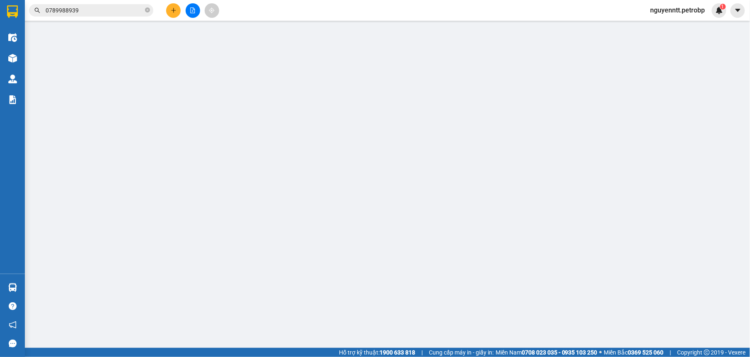
type input "0338448495"
type input "GIÀU"
type input "0379284776"
type input "LOAN"
checkbox input "true"
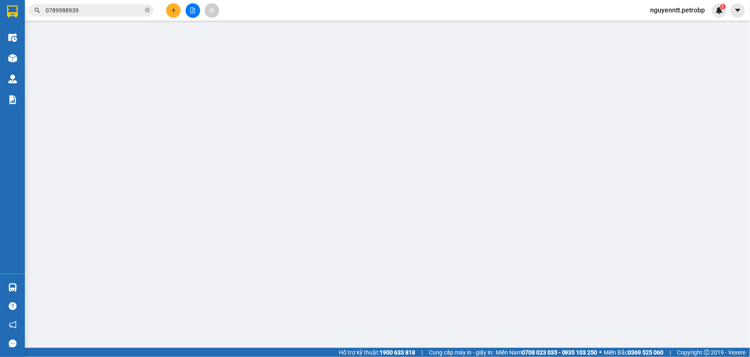
type input "KCN MINH HƯNG 3"
type input "60.000"
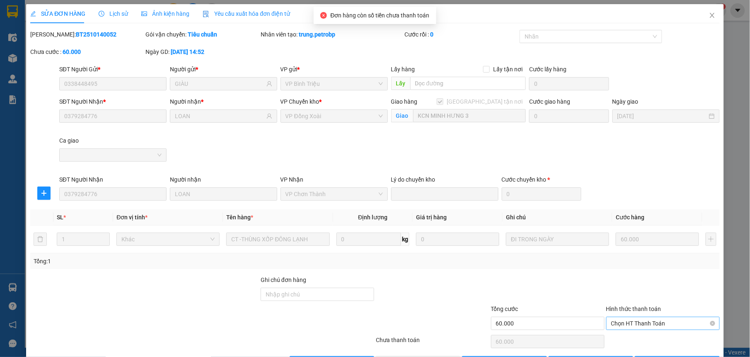
click at [646, 332] on div "Hình thức thanh toán Chọn HT Thanh Toán" at bounding box center [664, 318] width 114 height 29
click at [644, 328] on span "Chọn HT Thanh Toán" at bounding box center [664, 323] width 104 height 12
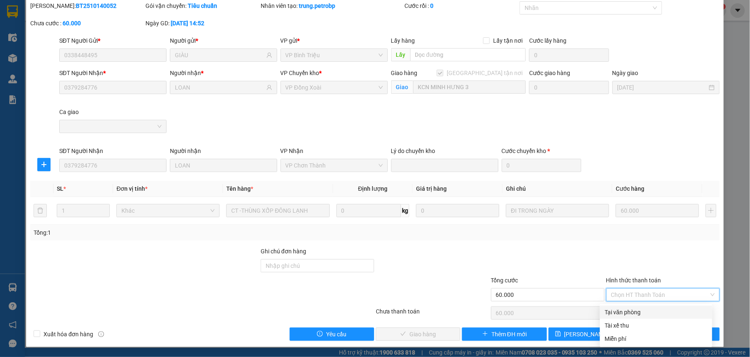
click at [629, 309] on div "Tại văn phòng" at bounding box center [656, 312] width 102 height 9
type input "0"
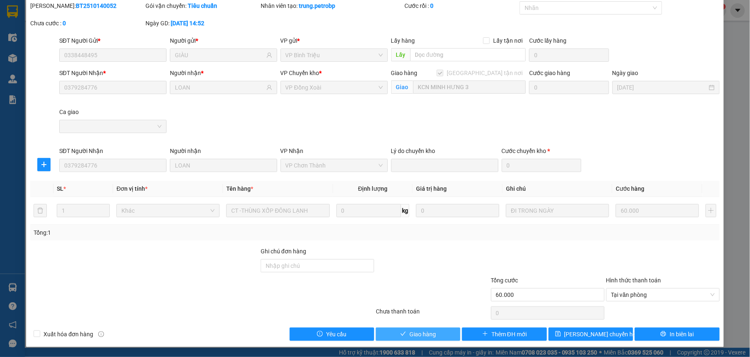
click at [418, 328] on button "Giao hàng" at bounding box center [418, 334] width 85 height 13
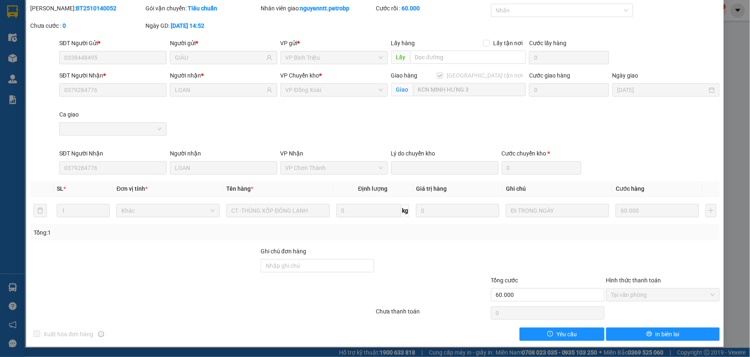
scroll to position [0, 0]
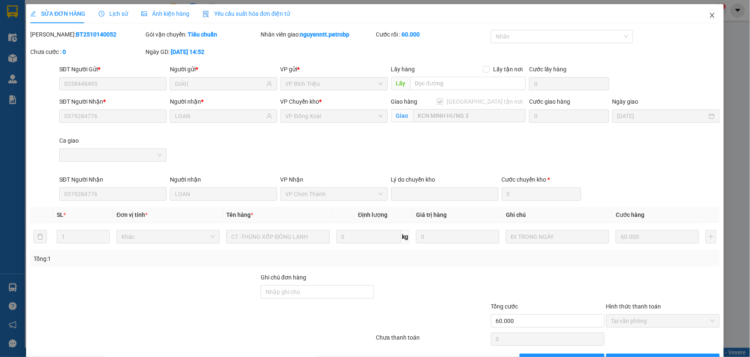
click at [709, 14] on icon "close" at bounding box center [712, 15] width 7 height 7
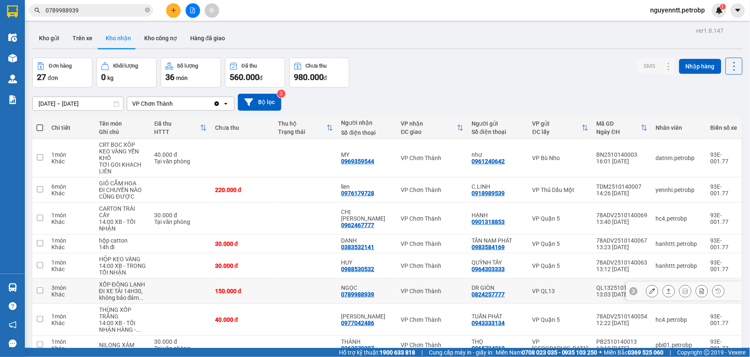
scroll to position [87, 0]
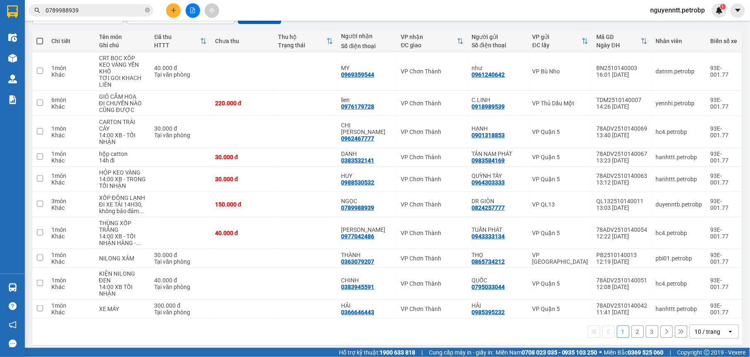
click at [632, 330] on button "2" at bounding box center [638, 331] width 12 height 12
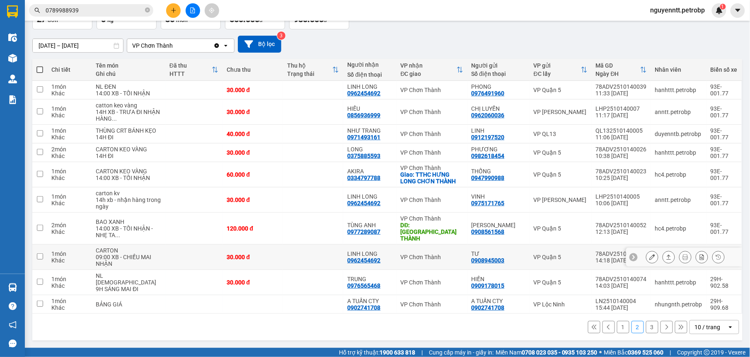
scroll to position [73, 0]
click at [617, 329] on button "1" at bounding box center [623, 327] width 12 height 12
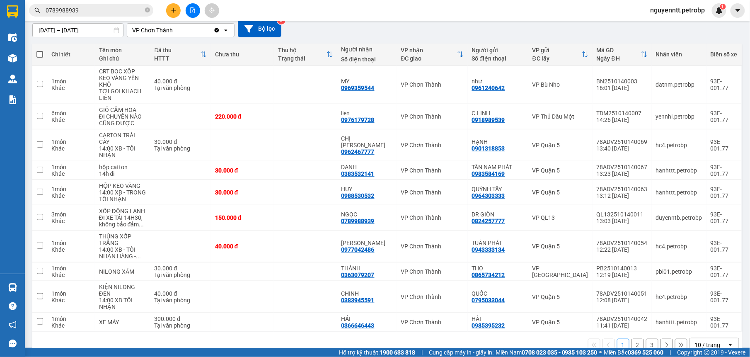
click at [632, 339] on button "2" at bounding box center [638, 345] width 12 height 12
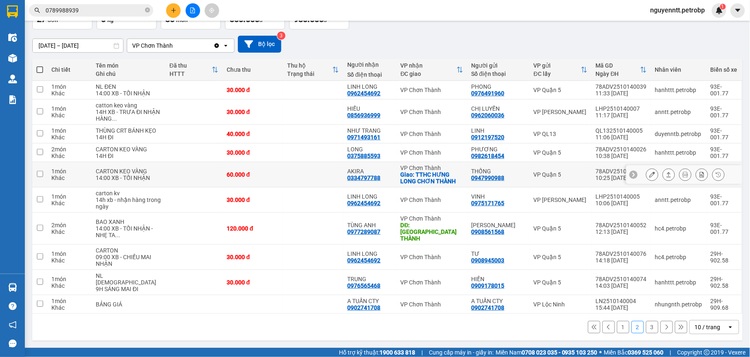
click at [271, 183] on td "60.000 đ" at bounding box center [253, 174] width 61 height 25
checkbox input "true"
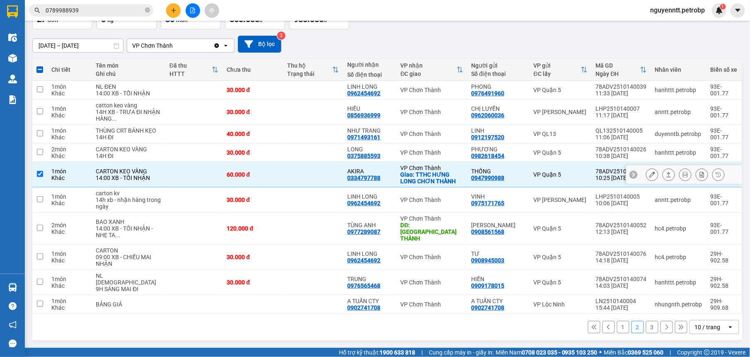
click at [666, 177] on icon at bounding box center [669, 175] width 6 height 6
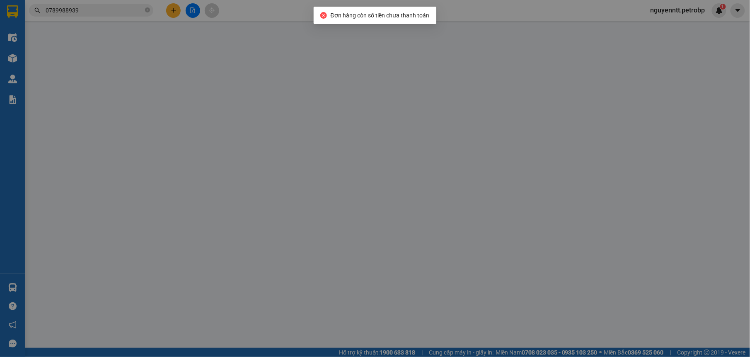
type input "0947990988"
type input "THỐNG"
type input "0334797788"
type input "AKIRA"
checkbox input "true"
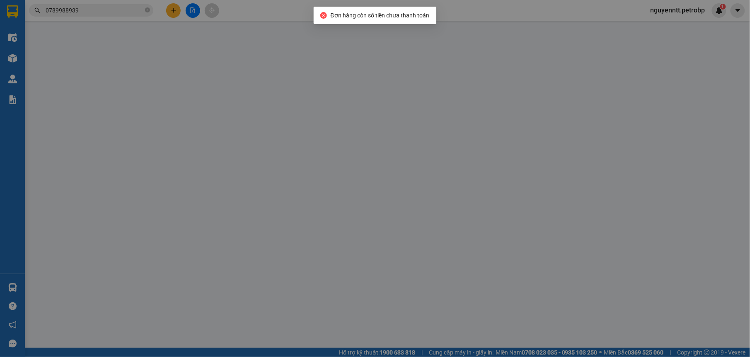
type input "TTHC HƯNG LONG CHƠN THÀNH"
type input "30.000"
type input "60.000"
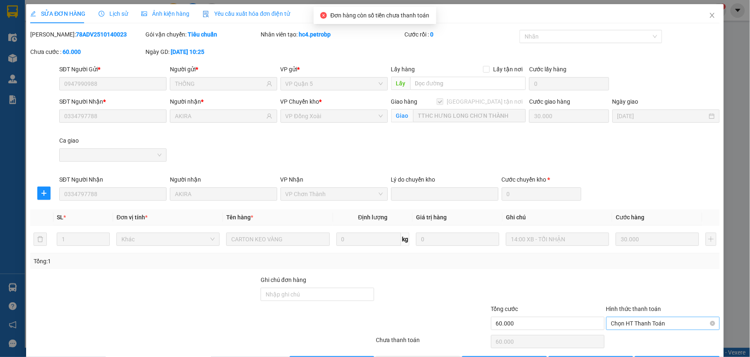
click at [631, 320] on span "Chọn HT Thanh Toán" at bounding box center [664, 323] width 104 height 12
click at [624, 340] on div "Chọn HT Thanh Toán" at bounding box center [663, 341] width 115 height 17
click at [625, 327] on span "Chọn HT Thanh Toán" at bounding box center [664, 323] width 104 height 12
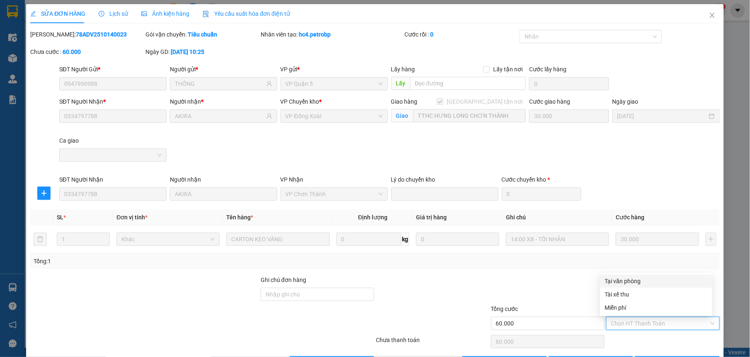
click at [624, 281] on div "Tại văn phòng" at bounding box center [656, 281] width 102 height 9
type input "0"
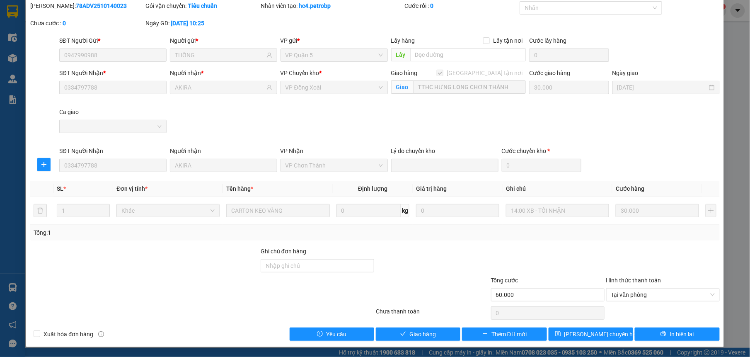
click at [410, 325] on div "Total Paid Fee 0 Total UnPaid Fee 60.000 Cash Collection Total Fee Mã ĐH: 78ADV…" at bounding box center [375, 171] width 690 height 340
click at [410, 332] on span "Giao hàng" at bounding box center [423, 334] width 27 height 9
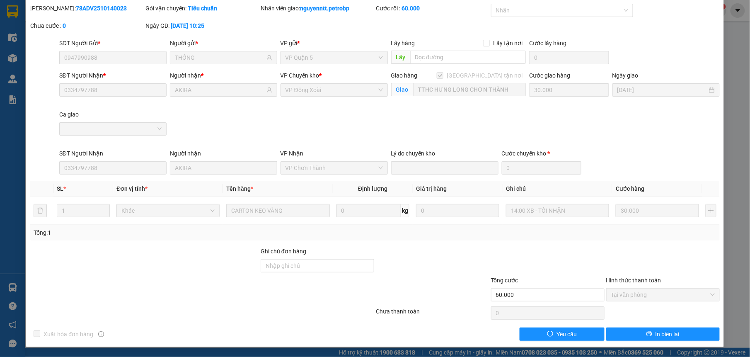
scroll to position [0, 0]
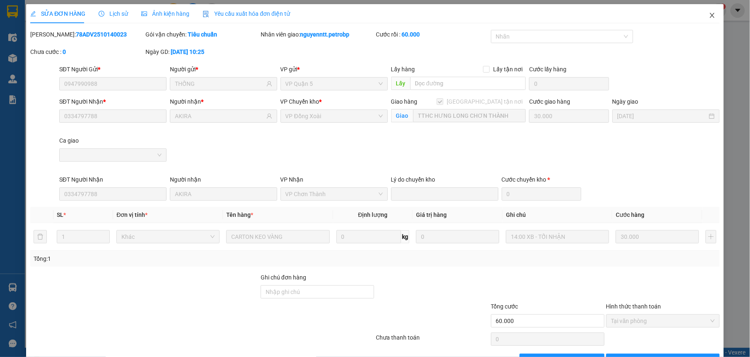
click at [710, 17] on span "Close" at bounding box center [712, 15] width 23 height 23
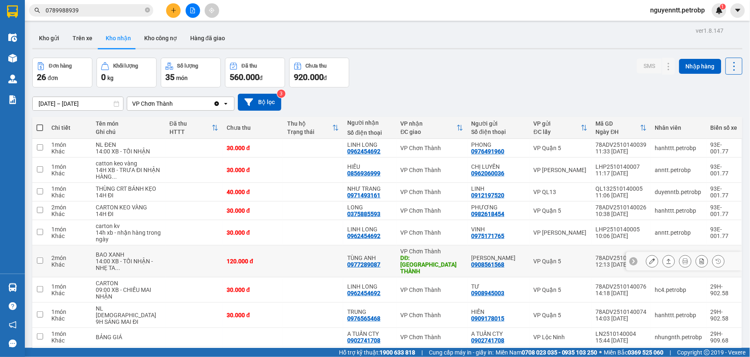
scroll to position [73, 0]
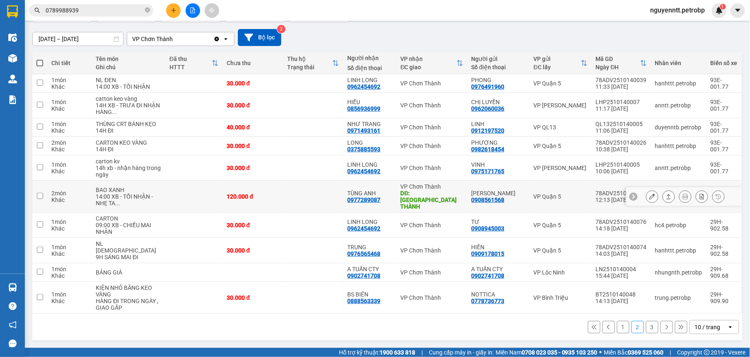
click at [306, 209] on td at bounding box center [313, 197] width 61 height 32
checkbox input "true"
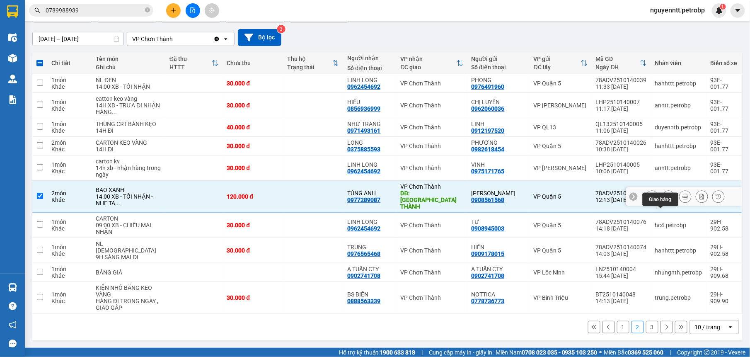
click at [666, 199] on icon at bounding box center [669, 197] width 6 height 6
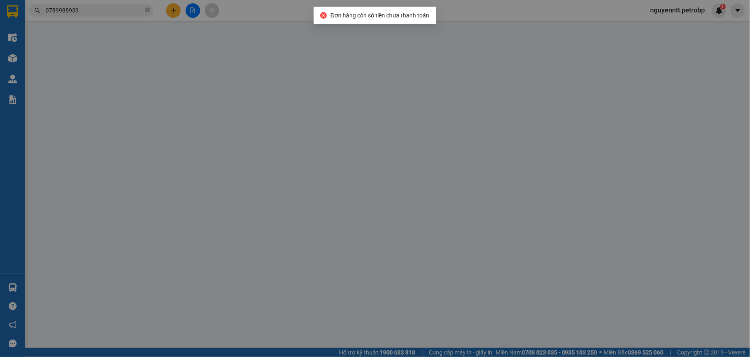
type input "0908561568"
type input "[PERSON_NAME]"
type input "0977289087"
type input "TÙNG ANH"
type input "[GEOGRAPHIC_DATA] THÀNH"
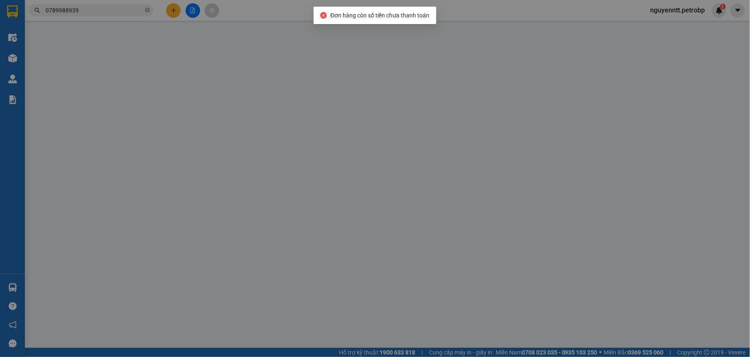
type input "120.000"
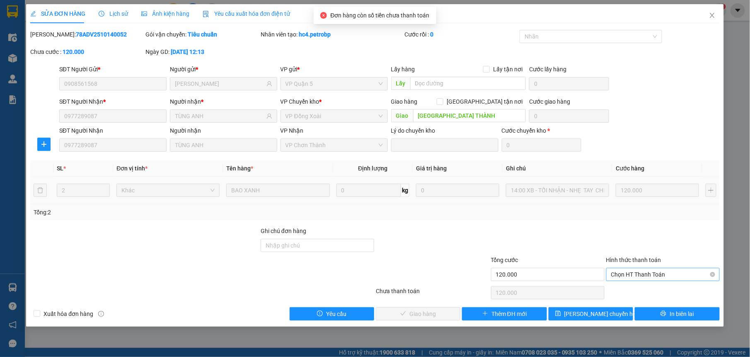
click at [653, 276] on span "Chọn HT Thanh Toán" at bounding box center [664, 274] width 104 height 12
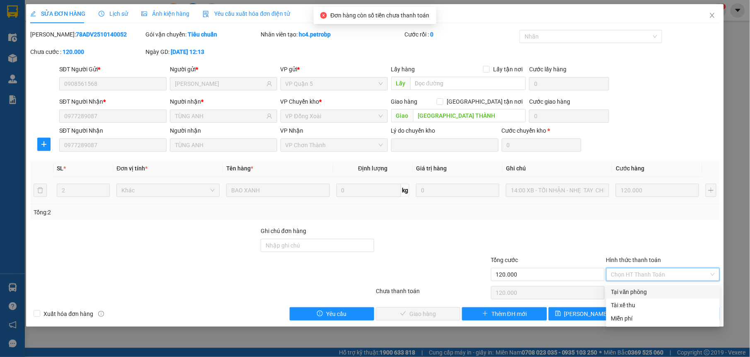
click at [651, 290] on div "Tại văn phòng" at bounding box center [664, 291] width 104 height 9
type input "0"
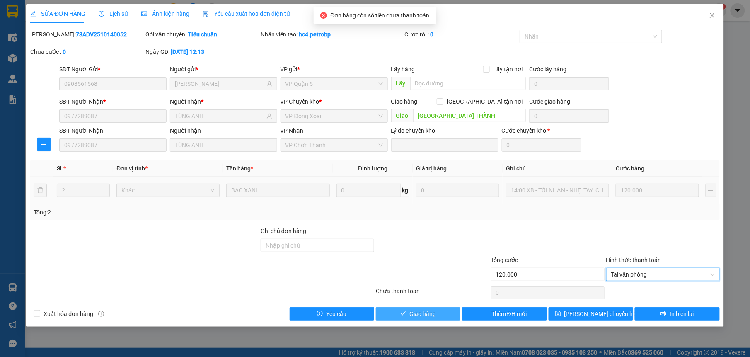
click at [413, 313] on span "Giao hàng" at bounding box center [423, 313] width 27 height 9
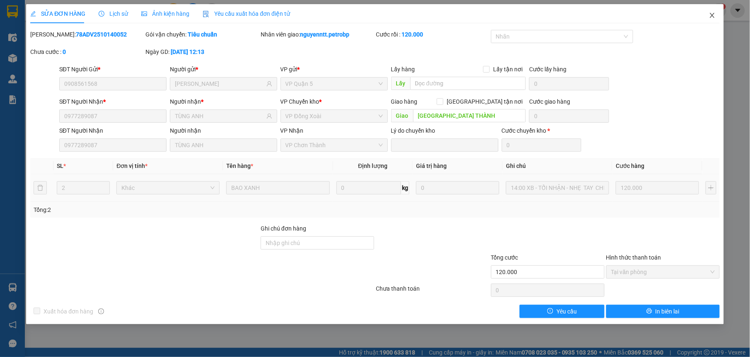
click at [710, 17] on icon "close" at bounding box center [712, 15] width 7 height 7
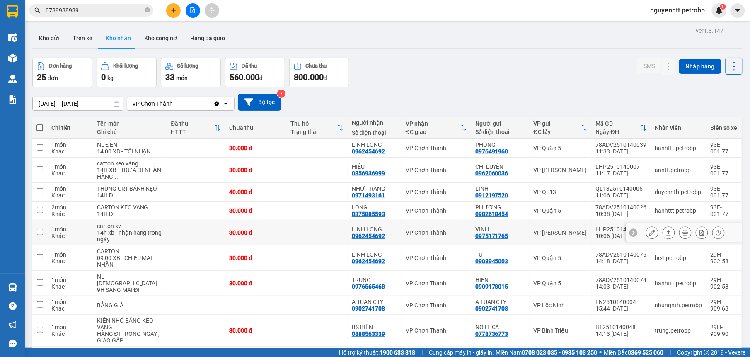
scroll to position [67, 0]
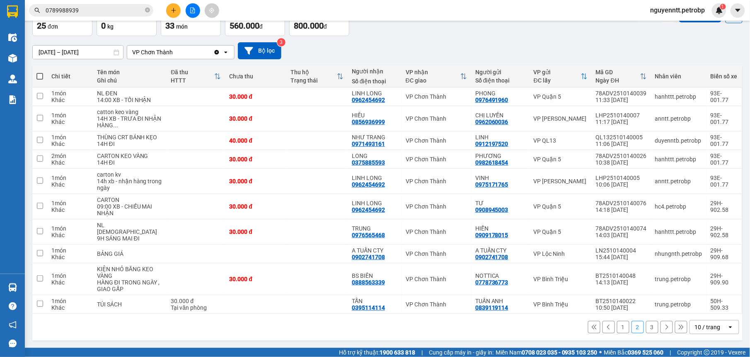
click at [618, 332] on button "1" at bounding box center [623, 327] width 12 height 12
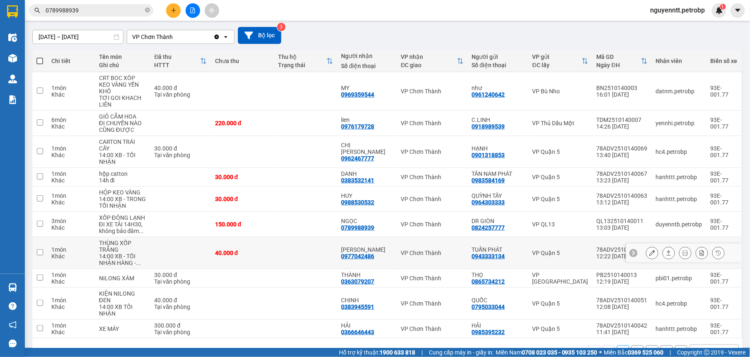
scroll to position [87, 0]
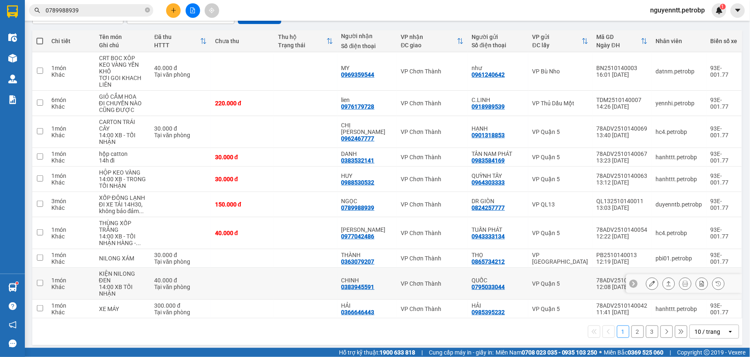
click at [279, 268] on td at bounding box center [305, 284] width 63 height 32
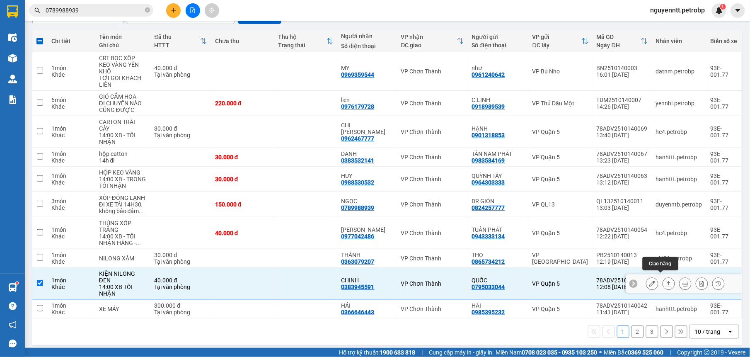
click at [666, 281] on icon at bounding box center [669, 284] width 6 height 6
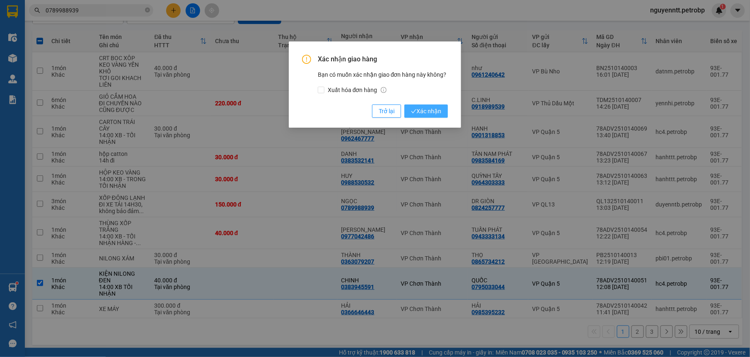
click at [418, 105] on button "Xác nhận" at bounding box center [427, 110] width 44 height 13
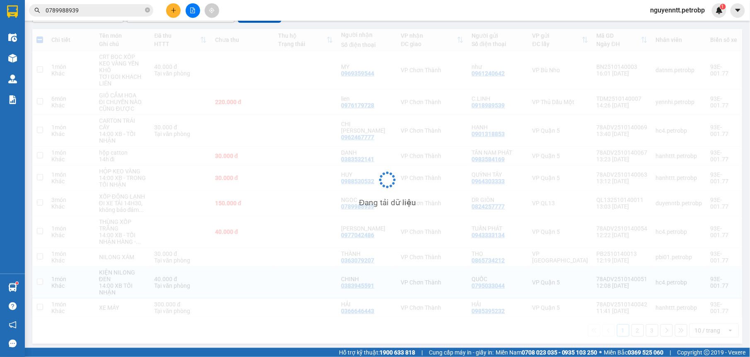
checkbox input "false"
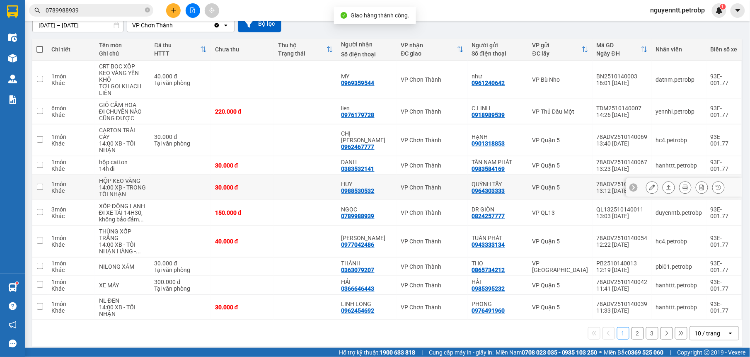
scroll to position [80, 0]
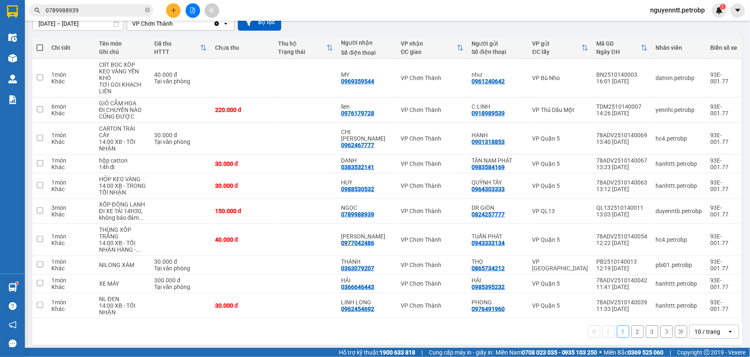
click at [632, 331] on button "2" at bounding box center [638, 331] width 12 height 12
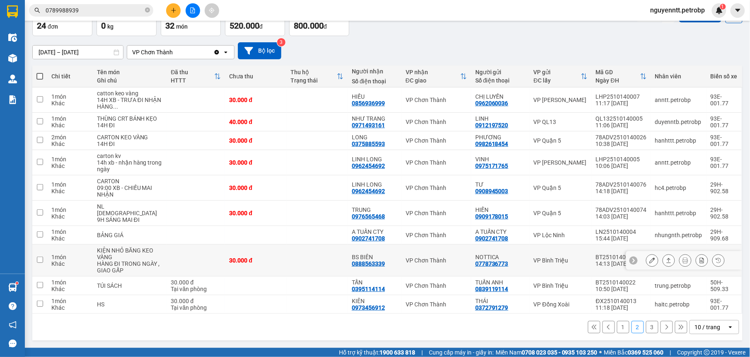
scroll to position [60, 0]
click at [619, 325] on button "1" at bounding box center [623, 327] width 12 height 12
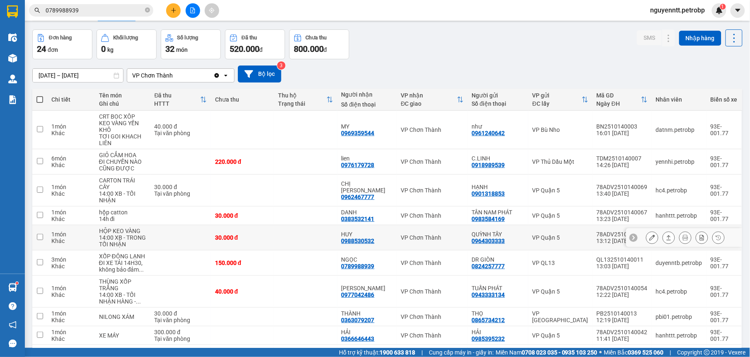
scroll to position [80, 0]
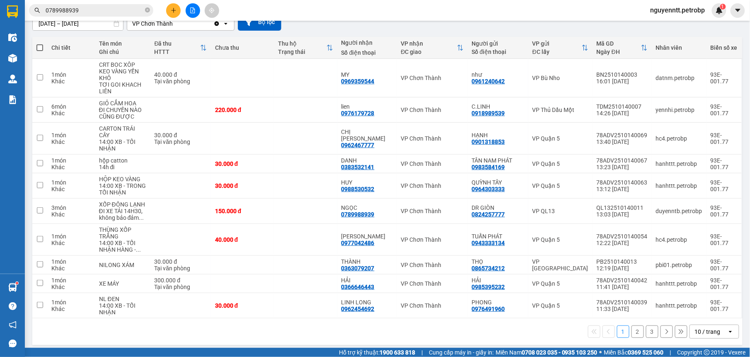
click at [632, 325] on button "2" at bounding box center [638, 331] width 12 height 12
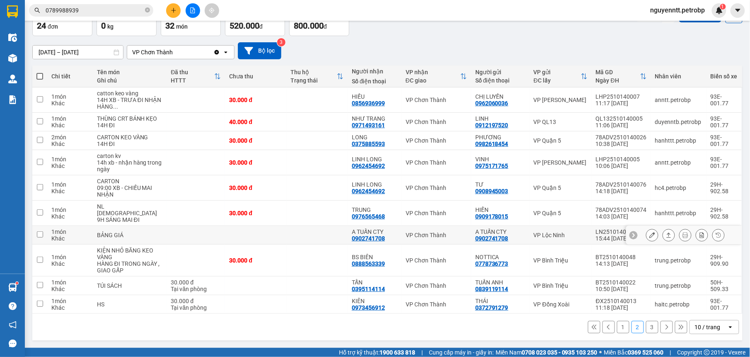
scroll to position [60, 0]
click at [620, 327] on button "1" at bounding box center [623, 327] width 12 height 12
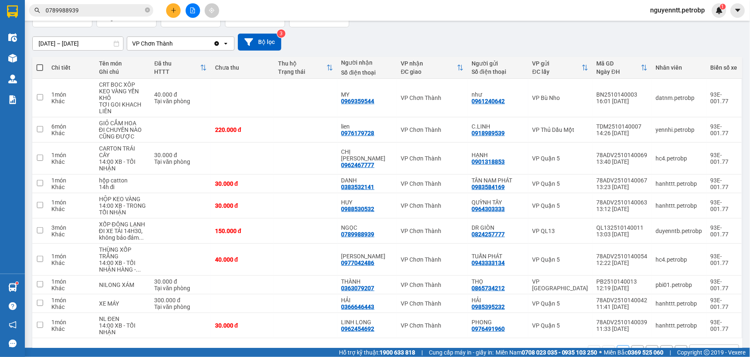
click at [634, 345] on button "2" at bounding box center [638, 351] width 12 height 12
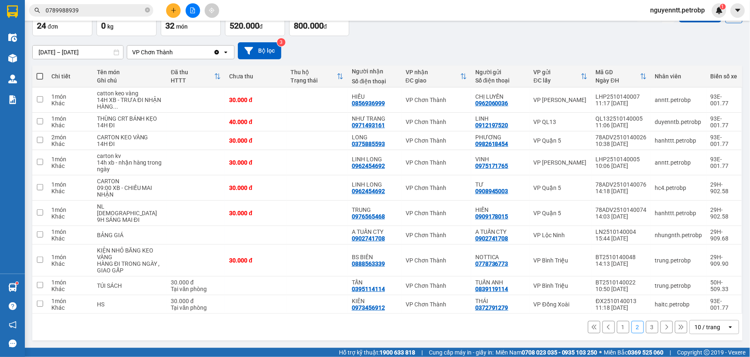
click at [646, 325] on button "3" at bounding box center [652, 327] width 12 height 12
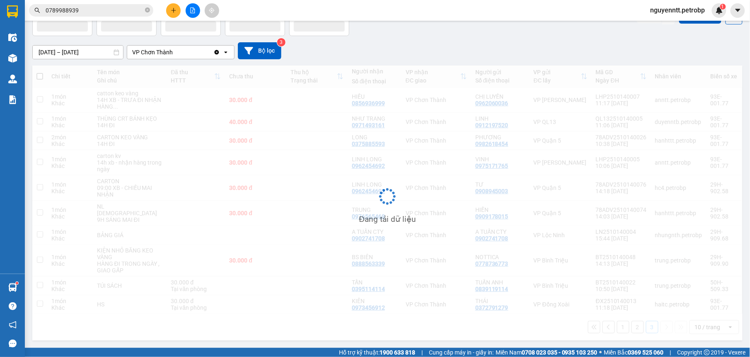
scroll to position [38, 0]
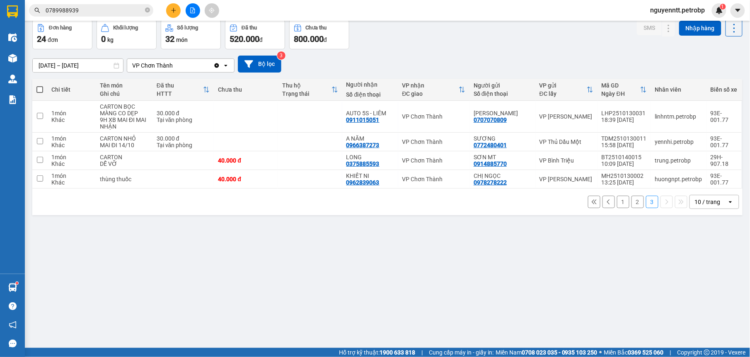
click at [174, 17] on button at bounding box center [173, 10] width 15 height 15
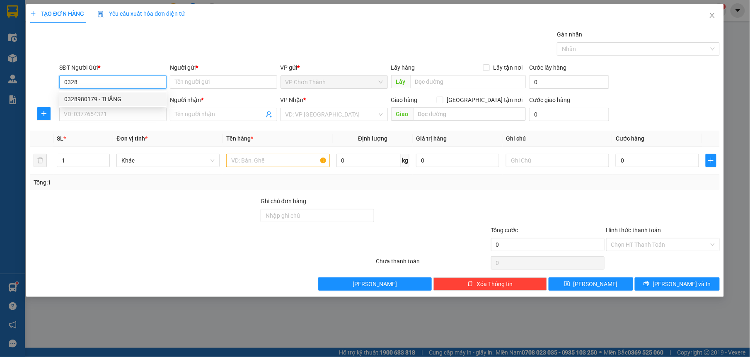
click at [131, 105] on div "0328980179 - THẮNG" at bounding box center [112, 98] width 107 height 13
type input "0328980179"
type input "THẮNG"
type input "0866687832"
type input "HẠNH"
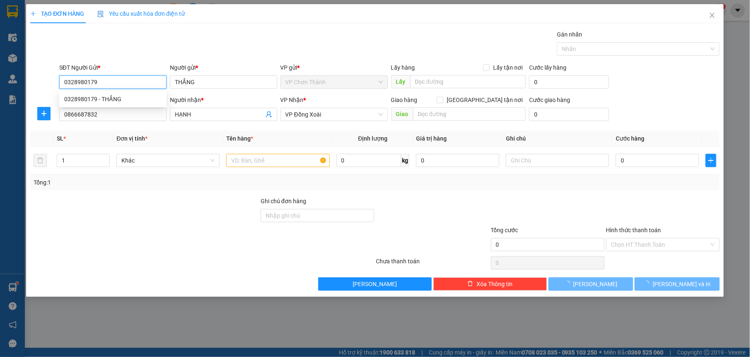
type input "30.000"
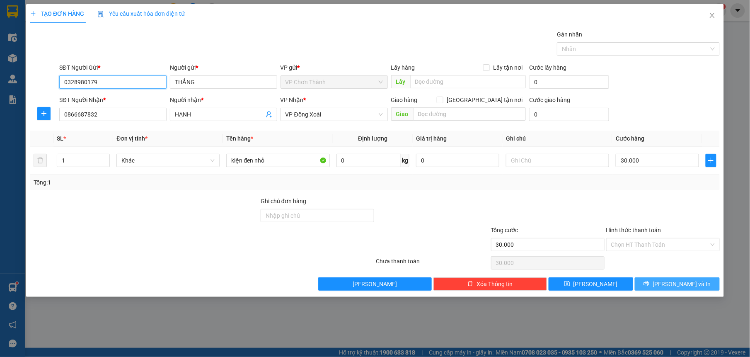
type input "0328980179"
click at [659, 282] on button "[PERSON_NAME] và In" at bounding box center [677, 283] width 85 height 13
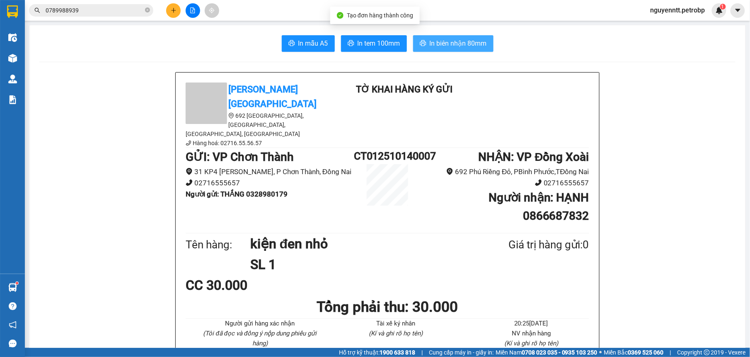
click at [451, 44] on span "In biên nhận 80mm" at bounding box center [458, 43] width 57 height 10
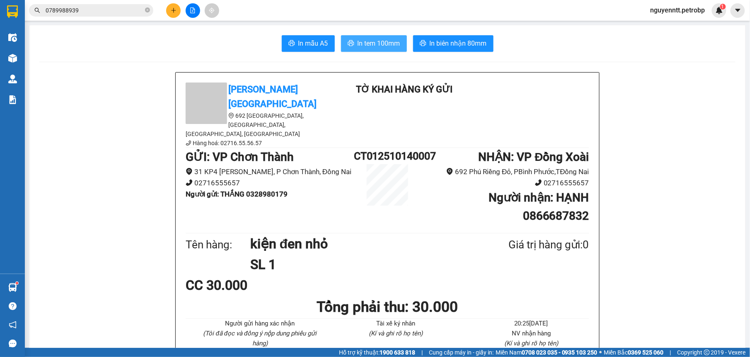
click at [377, 38] on span "In tem 100mm" at bounding box center [379, 43] width 43 height 10
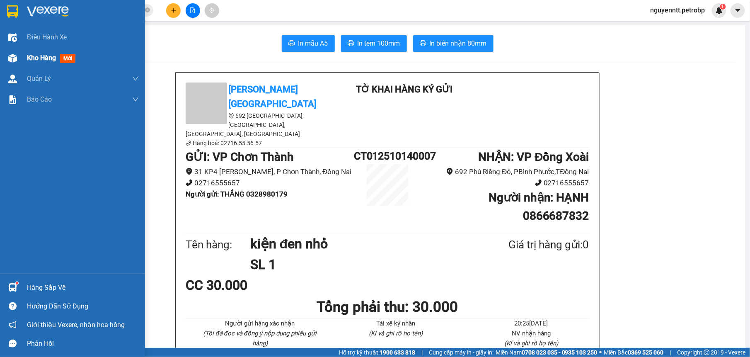
click at [12, 55] on img at bounding box center [12, 58] width 9 height 9
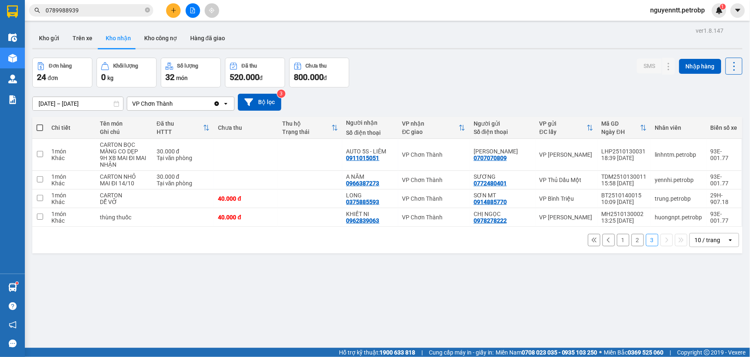
click at [619, 244] on button "1" at bounding box center [623, 240] width 12 height 12
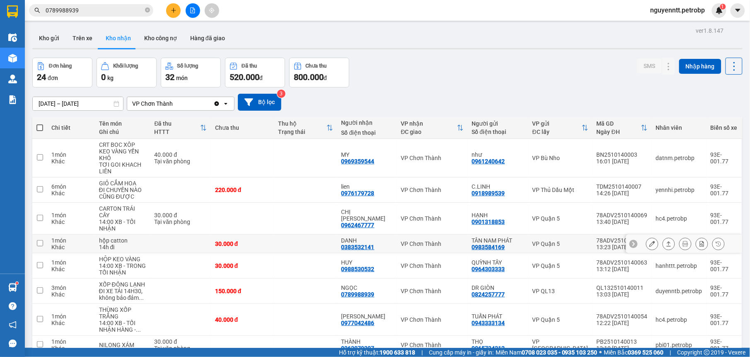
scroll to position [80, 0]
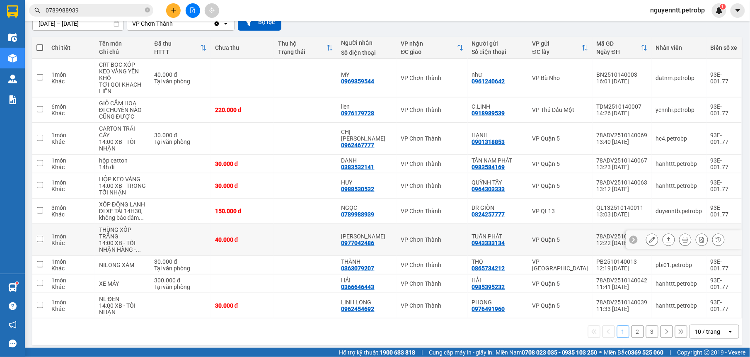
click at [333, 238] on td at bounding box center [305, 240] width 63 height 32
checkbox input "true"
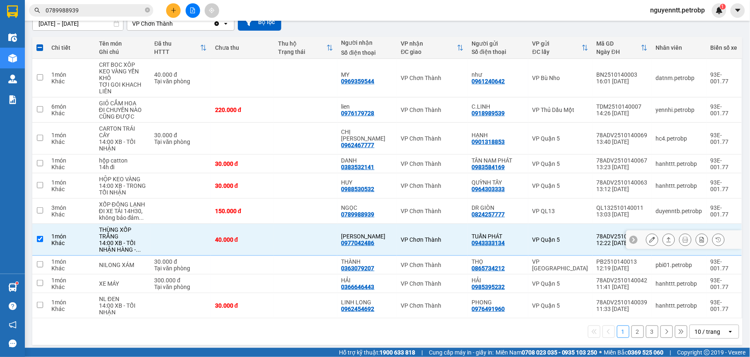
click at [663, 238] on button at bounding box center [669, 240] width 12 height 15
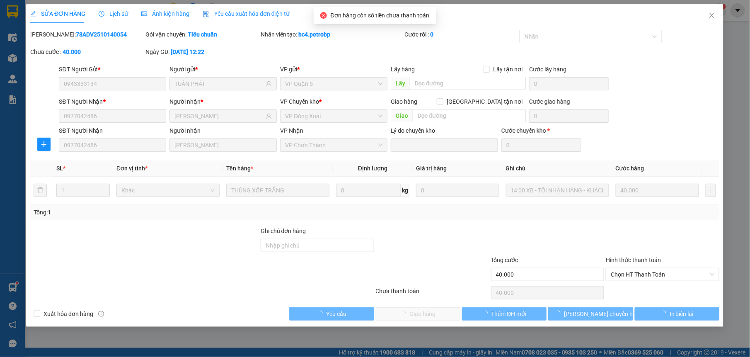
type input "0943333134"
type input "TUẤN PHÁT"
type input "0977042486"
type input "[PERSON_NAME]"
type input "40.000"
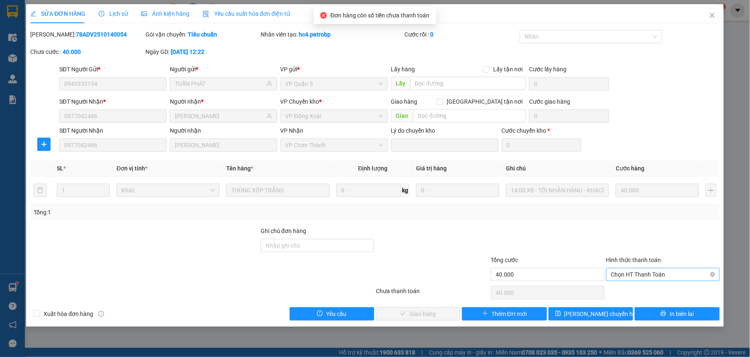
click at [627, 274] on span "Chọn HT Thanh Toán" at bounding box center [664, 274] width 104 height 12
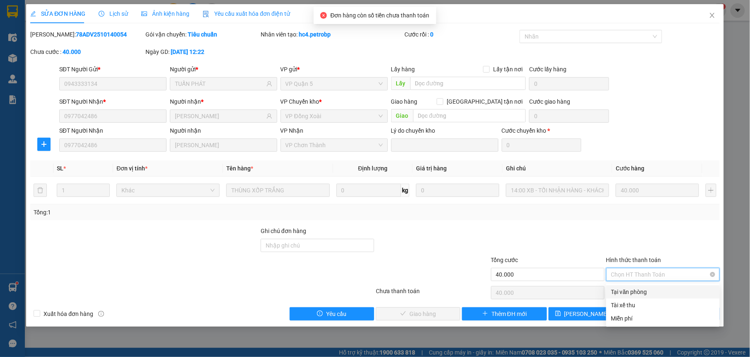
click at [629, 286] on div "Tại văn phòng" at bounding box center [664, 291] width 114 height 13
type input "0"
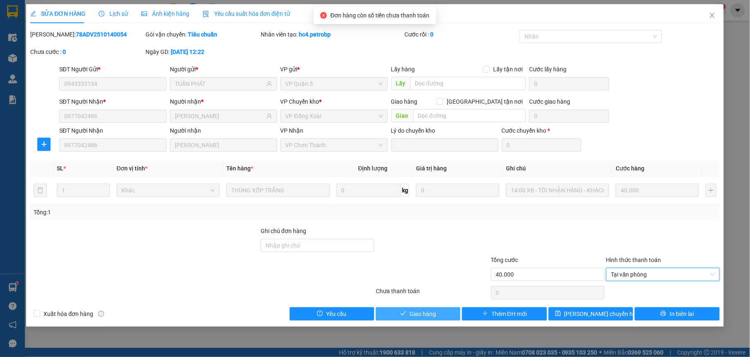
click at [432, 312] on span "Giao hàng" at bounding box center [423, 313] width 27 height 9
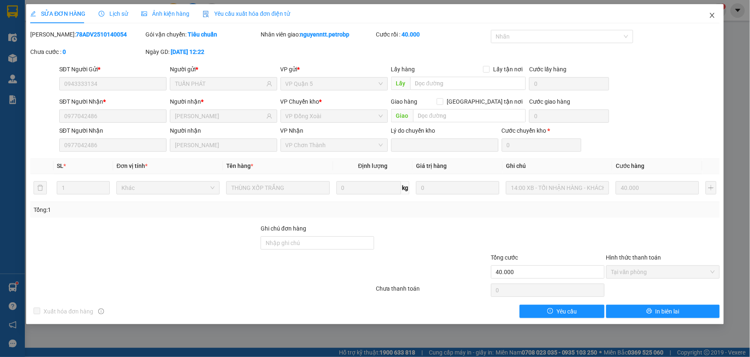
click at [714, 19] on icon "close" at bounding box center [712, 15] width 7 height 7
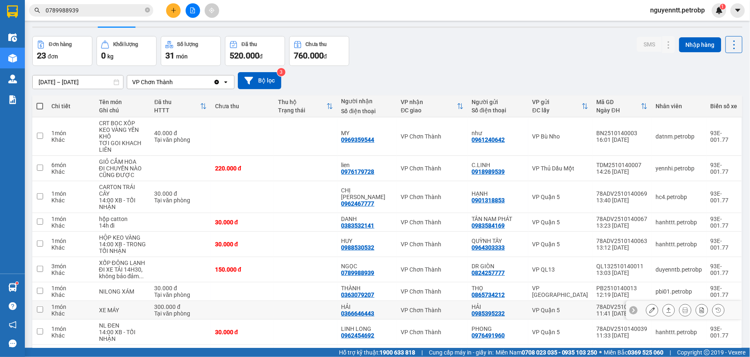
scroll to position [73, 0]
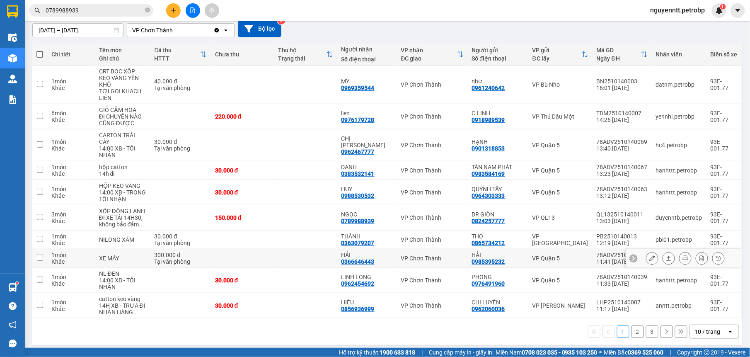
click at [319, 255] on td at bounding box center [305, 258] width 63 height 19
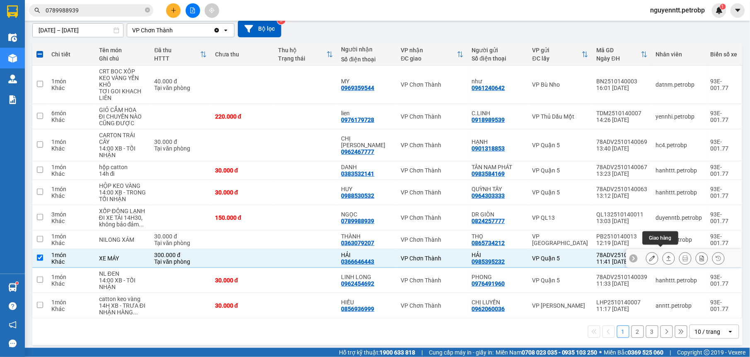
click at [665, 256] on button at bounding box center [669, 258] width 12 height 15
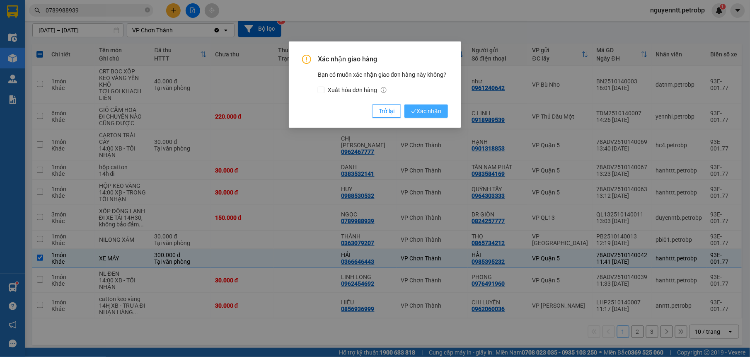
click at [430, 108] on span "Xác nhận" at bounding box center [426, 111] width 30 height 9
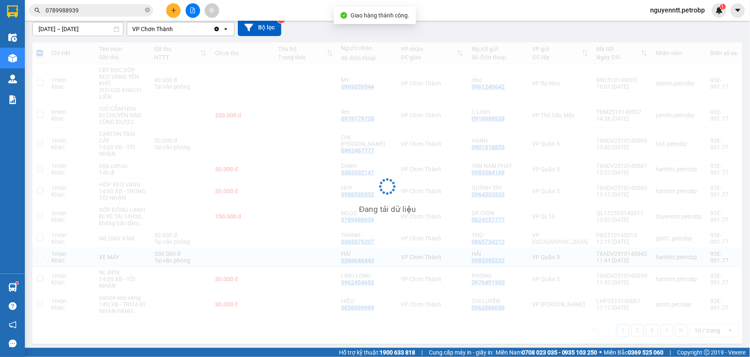
checkbox input "false"
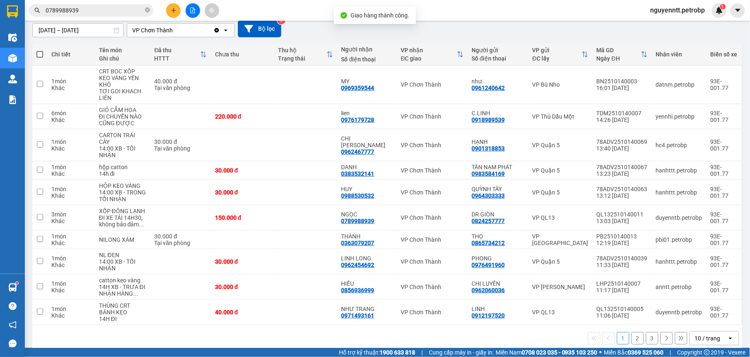
click at [632, 333] on button "2" at bounding box center [638, 338] width 12 height 12
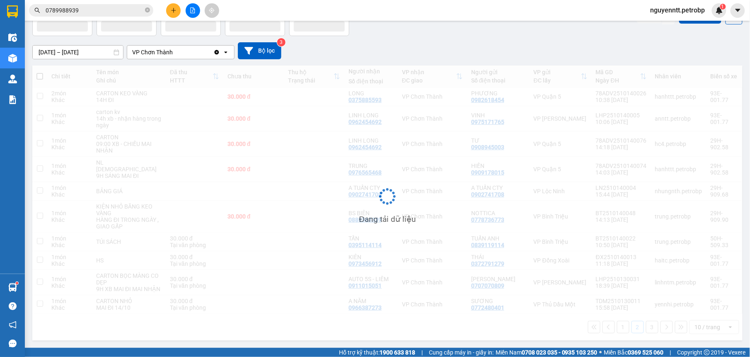
scroll to position [60, 0]
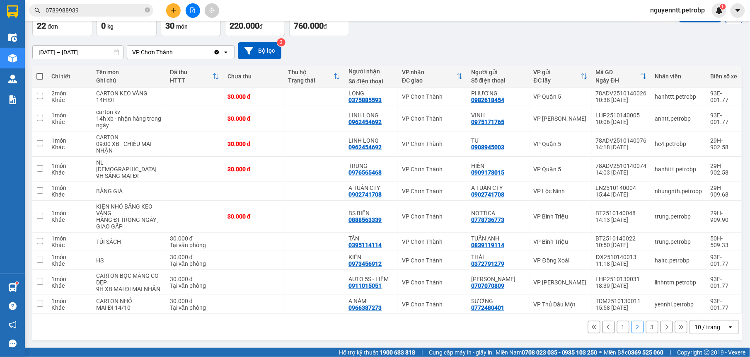
click at [619, 331] on button "1" at bounding box center [623, 327] width 12 height 12
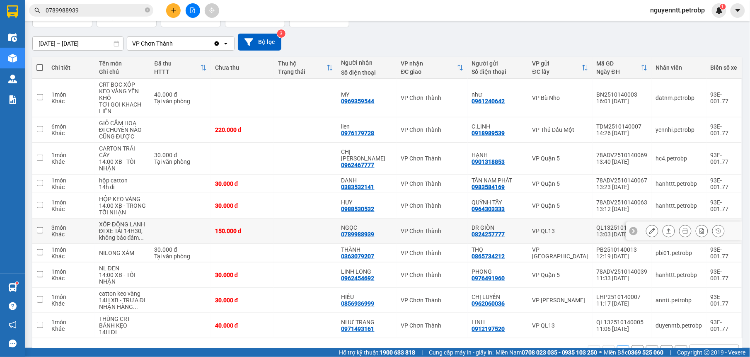
click at [318, 224] on td at bounding box center [305, 231] width 63 height 25
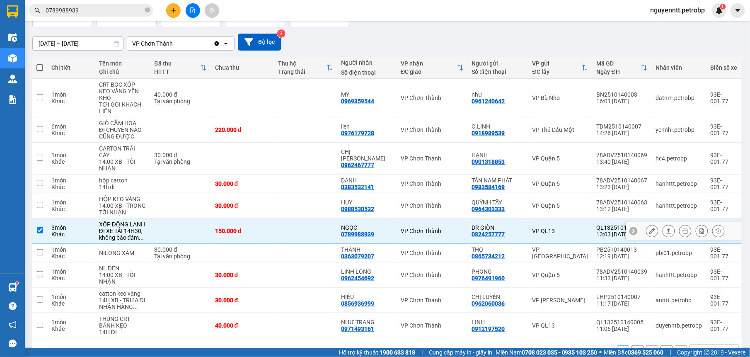
checkbox input "true"
click at [666, 228] on icon at bounding box center [669, 231] width 6 height 6
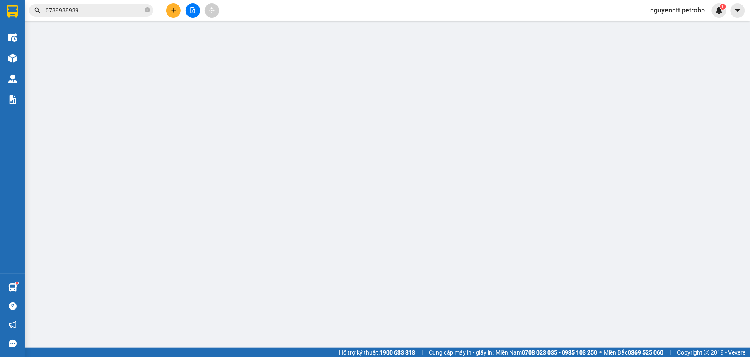
type input "0824257777"
type input "DR GIÒN"
type input "0789988939"
type input "NGỌC"
type input "150.000"
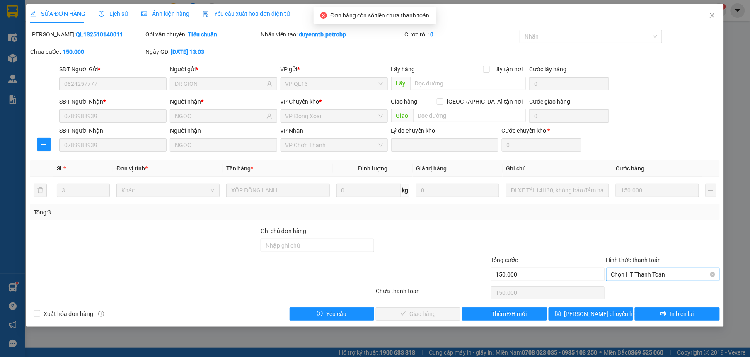
click at [632, 279] on span "Chọn HT Thanh Toán" at bounding box center [664, 274] width 104 height 12
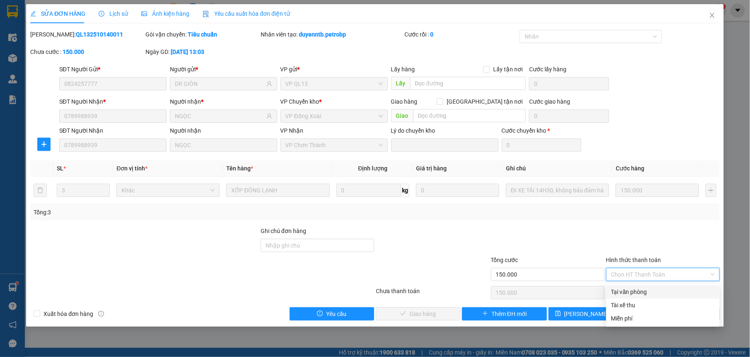
click at [630, 289] on div "Tại văn phòng" at bounding box center [664, 291] width 104 height 9
type input "0"
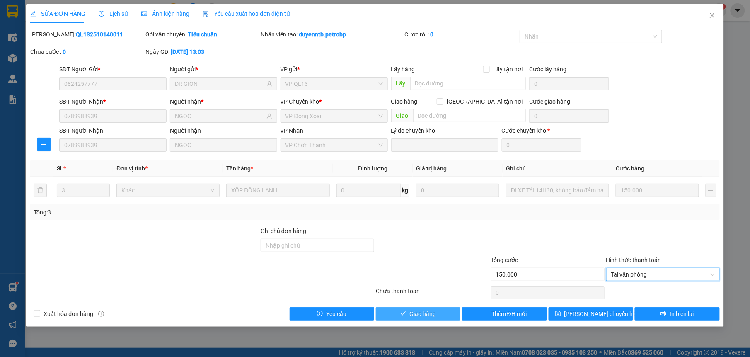
click at [419, 314] on span "Giao hàng" at bounding box center [423, 313] width 27 height 9
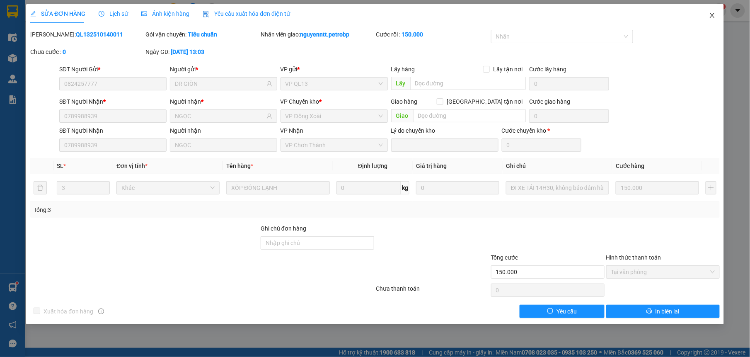
click at [714, 15] on icon "close" at bounding box center [712, 15] width 5 height 5
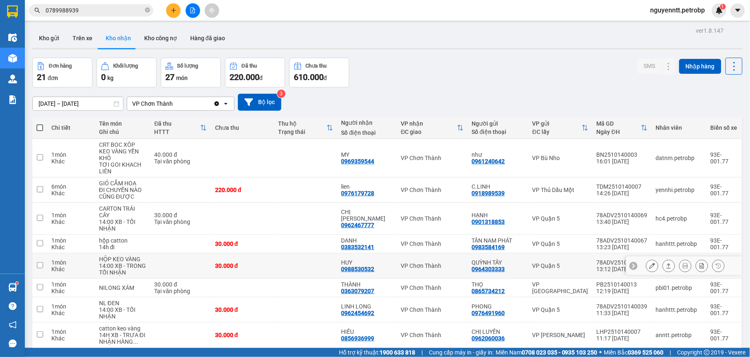
scroll to position [52, 0]
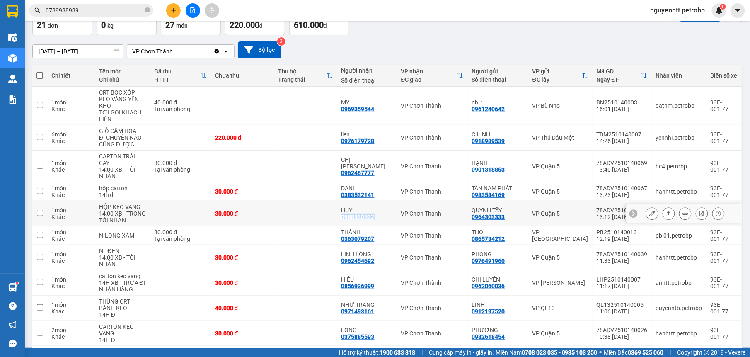
drag, startPoint x: 340, startPoint y: 214, endPoint x: 382, endPoint y: 210, distance: 41.7
click at [382, 210] on td "HUY 0988530532" at bounding box center [368, 213] width 60 height 25
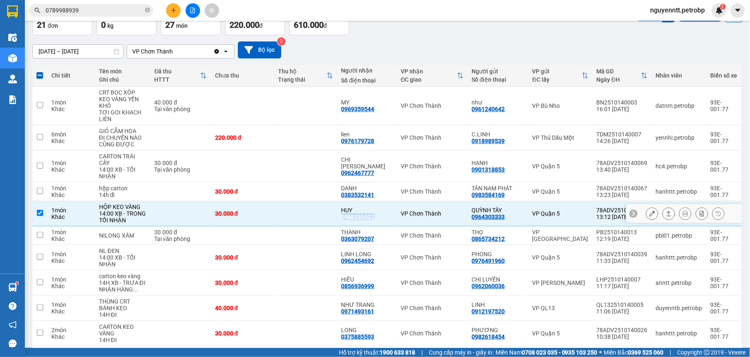
drag, startPoint x: 382, startPoint y: 210, endPoint x: 374, endPoint y: 210, distance: 8.3
copy div "0988530532"
click at [300, 213] on td at bounding box center [305, 213] width 63 height 25
checkbox input "false"
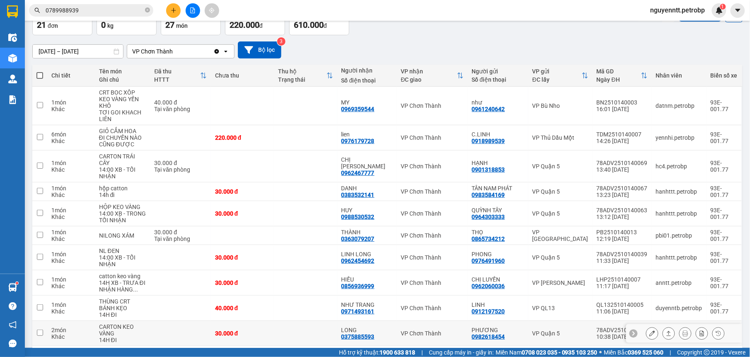
scroll to position [80, 0]
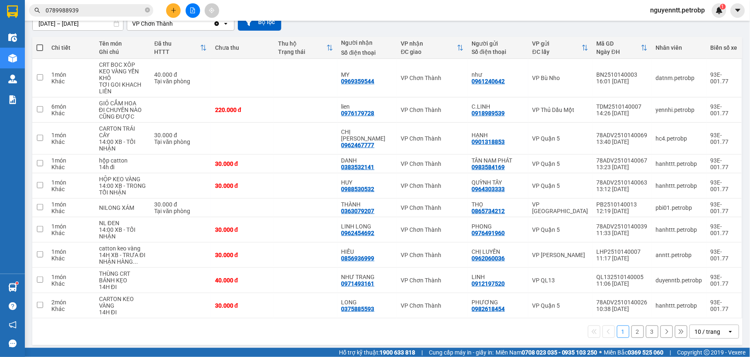
click at [632, 329] on button "2" at bounding box center [638, 331] width 12 height 12
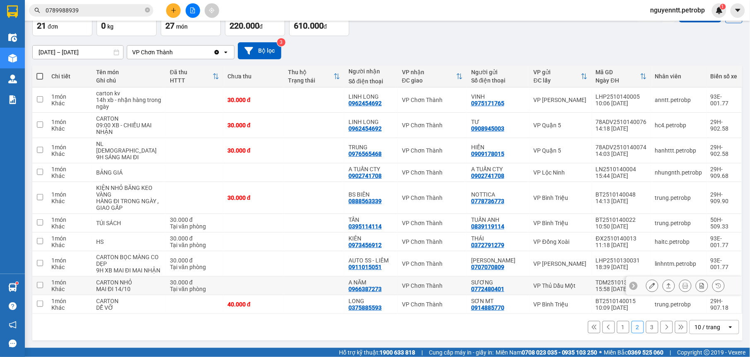
scroll to position [53, 0]
click at [648, 325] on button "3" at bounding box center [652, 327] width 12 height 12
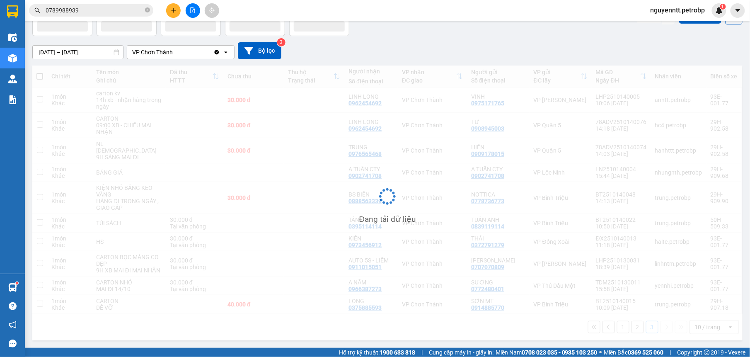
scroll to position [38, 0]
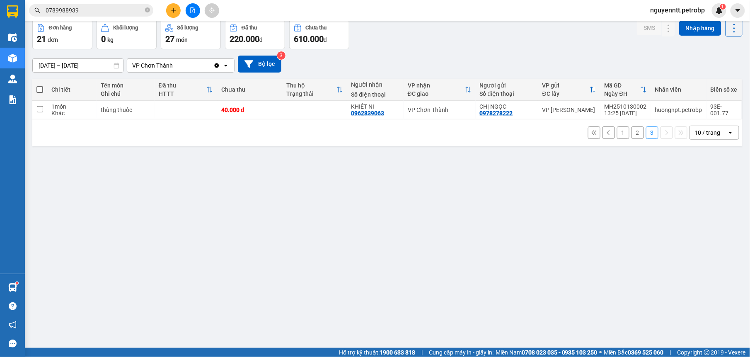
click at [619, 138] on button "1" at bounding box center [623, 132] width 12 height 12
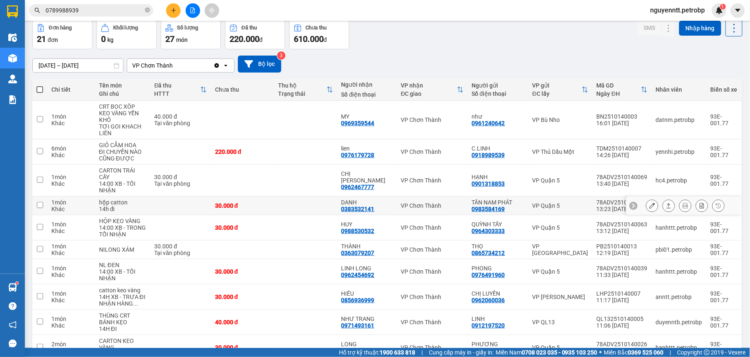
scroll to position [80, 0]
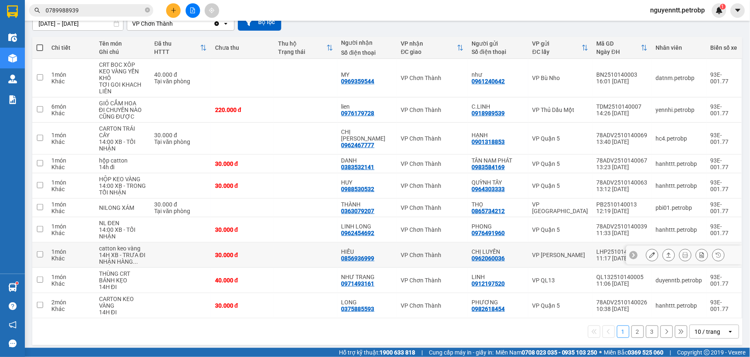
click at [325, 254] on td at bounding box center [305, 255] width 63 height 25
checkbox input "true"
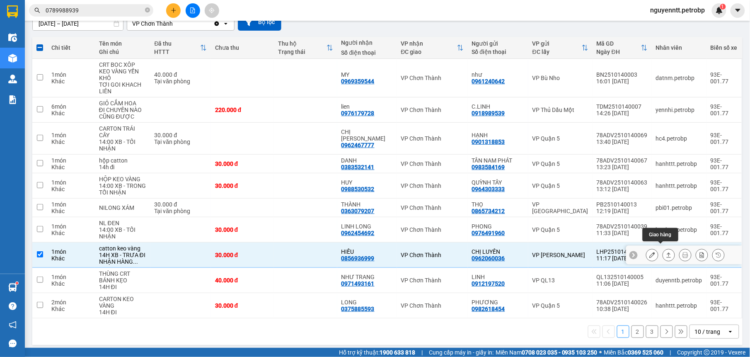
click at [652, 253] on div at bounding box center [685, 255] width 79 height 12
click at [666, 252] on icon at bounding box center [669, 255] width 6 height 6
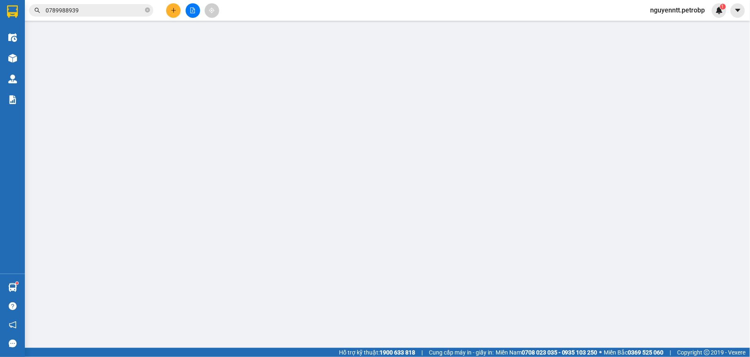
type input "0962060036"
type input "CHỊ LUYẾN"
type input "0856936999"
type input "HIẾU"
type input "30.000"
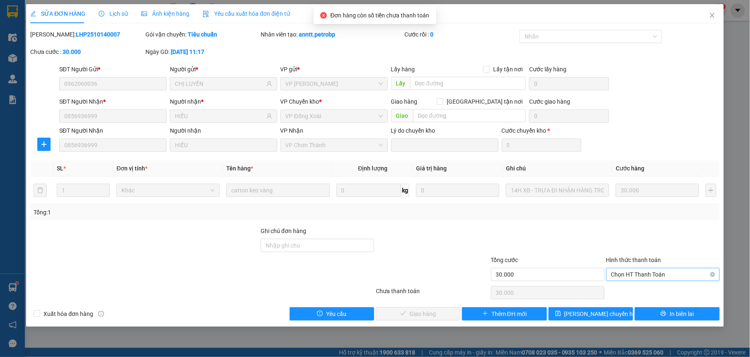
click at [644, 274] on span "Chọn HT Thanh Toán" at bounding box center [664, 274] width 104 height 12
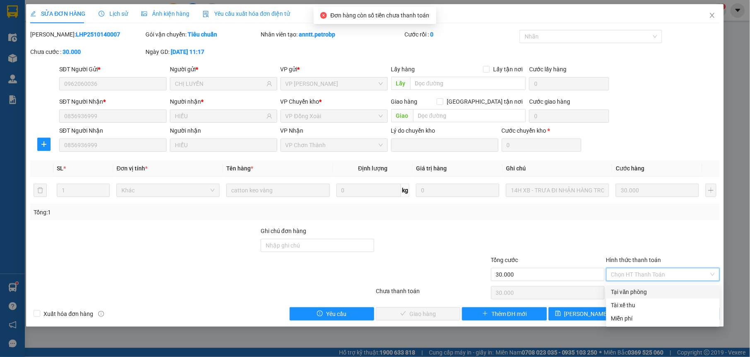
click at [629, 290] on div "Tại văn phòng" at bounding box center [664, 291] width 104 height 9
type input "0"
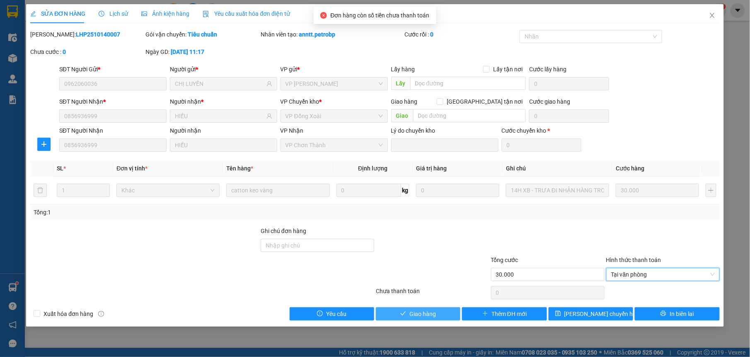
click at [441, 312] on button "Giao hàng" at bounding box center [418, 313] width 85 height 13
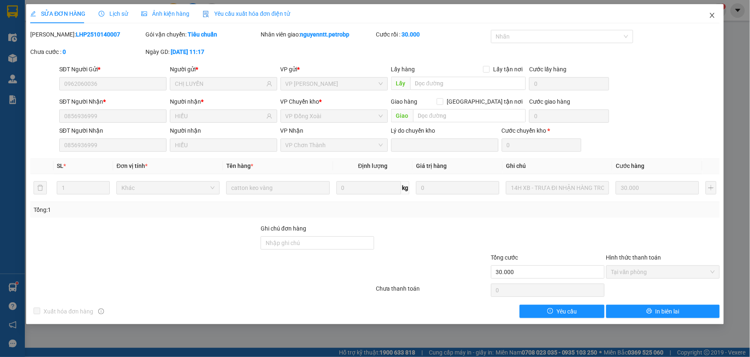
click at [712, 17] on icon "close" at bounding box center [712, 15] width 7 height 7
